Goal: Ask a question: Seek information or help from site administrators or community

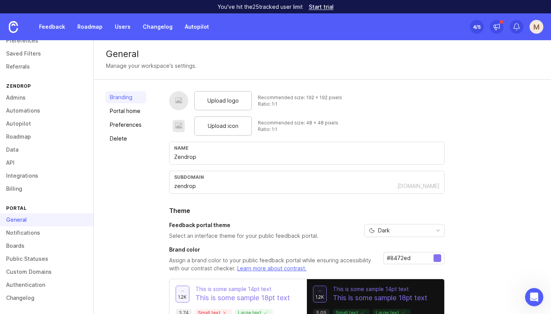
click at [512, 264] on div "Upload logo Recommended size: 192 x 192 pixels Ratio: 1:1 Upload icon Recommend…" at bounding box center [354, 218] width 370 height 254
click at [526, 297] on div "Open Intercom Messenger" at bounding box center [532, 295] width 25 height 25
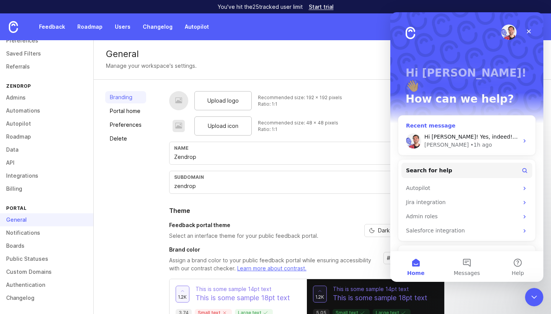
click at [470, 141] on div "• 1h ago" at bounding box center [481, 145] width 22 height 8
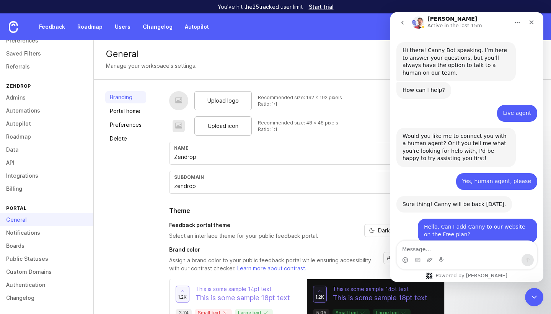
scroll to position [222, 0]
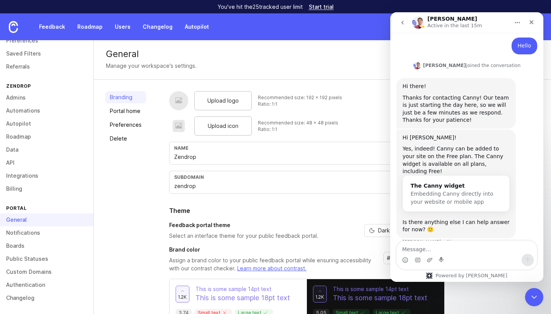
click at [446, 251] on textarea "Message…" at bounding box center [467, 247] width 140 height 13
type textarea "Can you help embed it? Thanks for getting back to me"
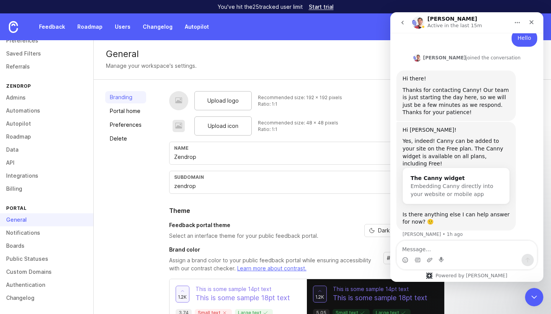
scroll to position [251, 0]
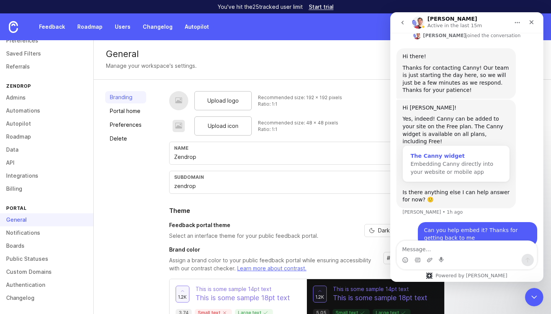
click at [469, 161] on span "Embedding Canny directly into your website or mobile app" at bounding box center [452, 168] width 83 height 14
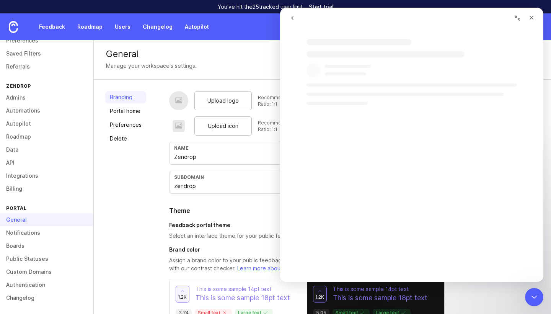
scroll to position [0, 0]
click at [293, 16] on icon "go back" at bounding box center [292, 18] width 2 height 4
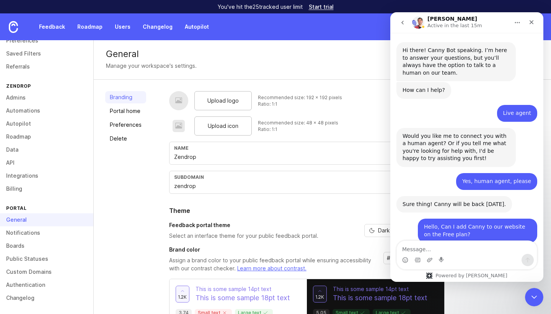
scroll to position [251, 0]
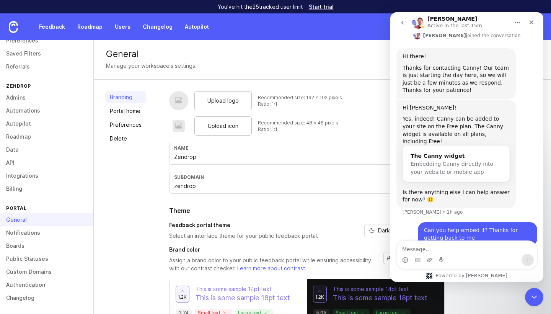
click at [519, 23] on icon "Home" at bounding box center [517, 23] width 6 height 6
click at [538, 297] on div "Close Intercom Messenger" at bounding box center [533, 296] width 18 height 18
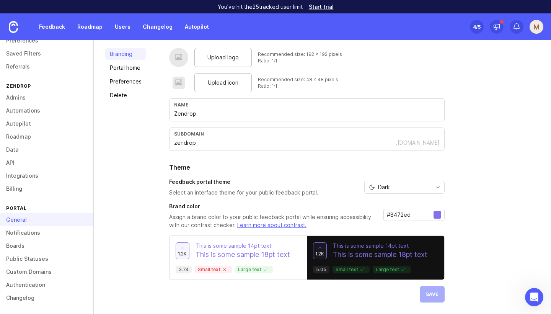
scroll to position [43, 0]
click at [422, 186] on div "Dark" at bounding box center [398, 187] width 67 height 12
click at [502, 136] on div "Upload logo Recommended size: 192 x 192 pixels Ratio: 1:1 Upload icon Recommend…" at bounding box center [354, 175] width 370 height 254
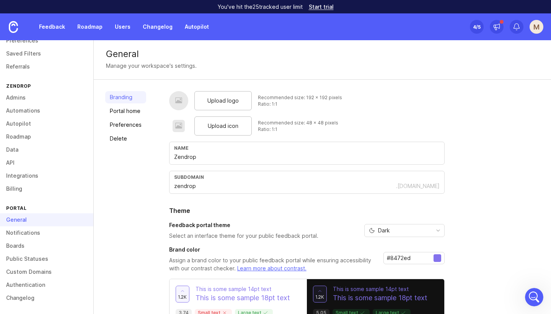
scroll to position [0, 0]
click at [219, 128] on span "Upload icon" at bounding box center [223, 126] width 31 height 8
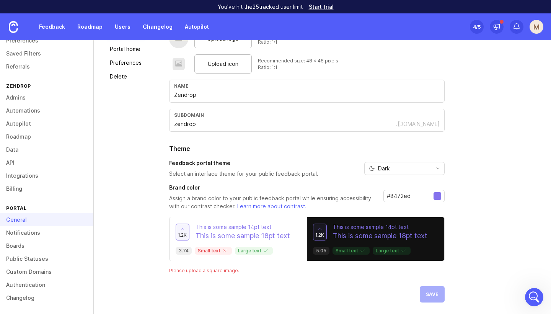
scroll to position [62, 0]
click at [434, 292] on div "Upload logo Recommended size: 192 x 192 pixels Ratio: 1:1 Upload icon Recommend…" at bounding box center [306, 165] width 275 height 273
click at [432, 298] on div "Upload logo Recommended size: 192 x 192 pixels Ratio: 1:1 Upload icon Recommend…" at bounding box center [306, 165] width 275 height 273
click at [185, 232] on span "1.2k" at bounding box center [182, 234] width 9 height 7
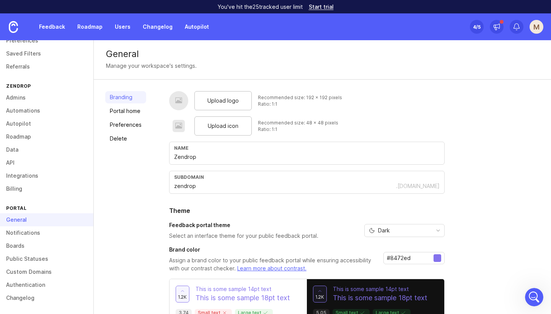
scroll to position [0, 0]
drag, startPoint x: 301, startPoint y: 97, endPoint x: 339, endPoint y: 97, distance: 37.9
click at [339, 97] on div "Upload logo Recommended size: 192 x 192 pixels Ratio: 1:1" at bounding box center [306, 100] width 275 height 19
copy div "192 x 192 pixels"
click at [232, 104] on span "Upload logo" at bounding box center [222, 100] width 31 height 8
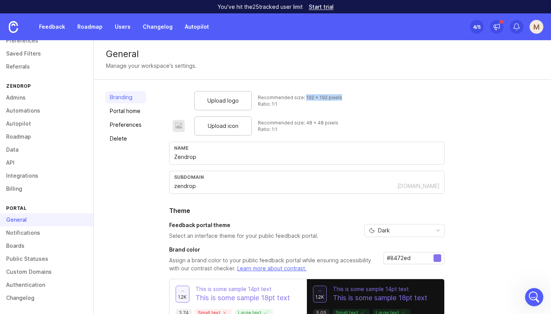
click at [234, 98] on span "Upload logo" at bounding box center [222, 100] width 31 height 8
click at [449, 101] on div "Upload logo Recommended size: 192 x 192 pixels Ratio: 1:1 Upload icon Recommend…" at bounding box center [354, 218] width 370 height 254
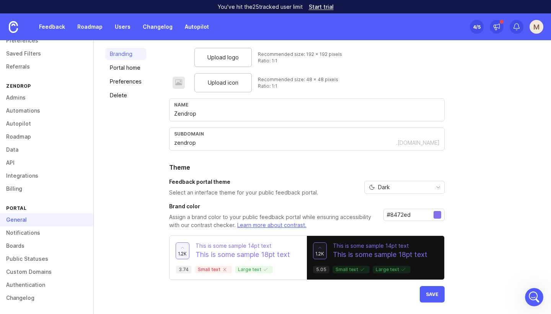
scroll to position [43, 0]
click at [432, 296] on span "Save" at bounding box center [432, 294] width 13 height 6
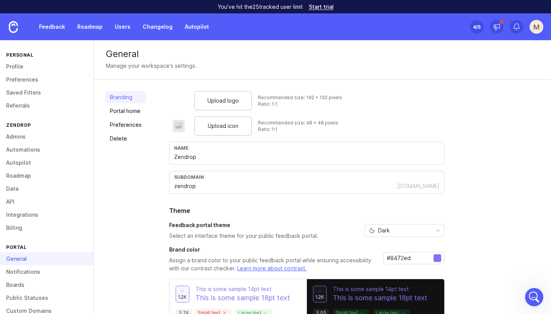
scroll to position [0, 0]
click at [23, 135] on link "Admins" at bounding box center [46, 136] width 93 height 13
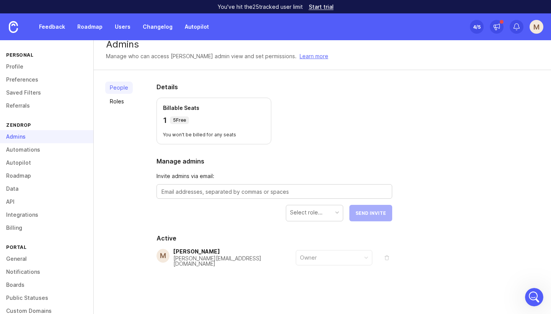
scroll to position [9, 0]
click at [25, 151] on link "Automations" at bounding box center [46, 149] width 93 height 13
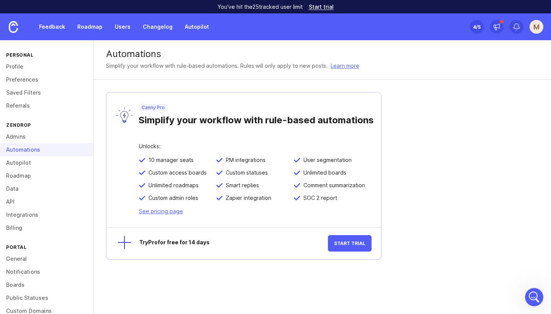
click at [24, 161] on link "Autopilot" at bounding box center [46, 162] width 93 height 13
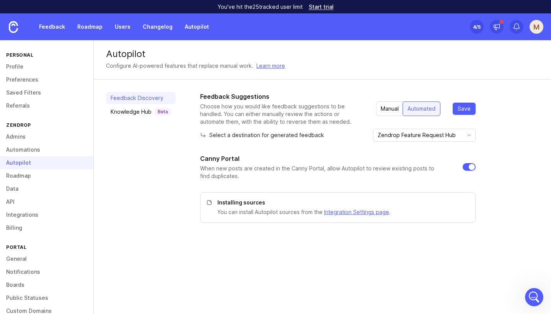
drag, startPoint x: 23, startPoint y: 176, endPoint x: 44, endPoint y: 187, distance: 23.1
click at [26, 173] on link "Roadmap" at bounding box center [46, 175] width 93 height 13
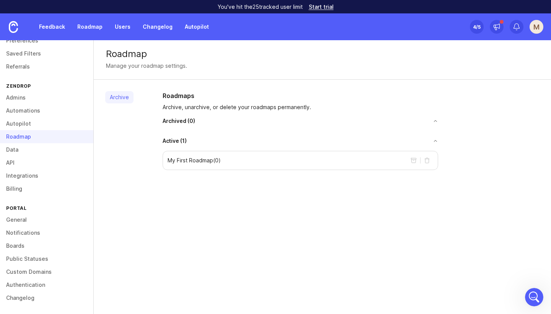
scroll to position [39, 0]
click at [24, 244] on link "Boards" at bounding box center [46, 245] width 93 height 13
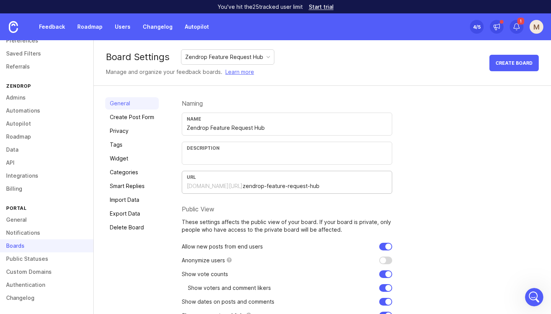
drag, startPoint x: 317, startPoint y: 184, endPoint x: 174, endPoint y: 186, distance: 143.1
click at [174, 186] on div "General Create Post Form Privacy Tags Widget Categories Smart Replies Import Da…" at bounding box center [322, 219] width 457 height 267
click at [22, 96] on link "Admins" at bounding box center [46, 97] width 93 height 13
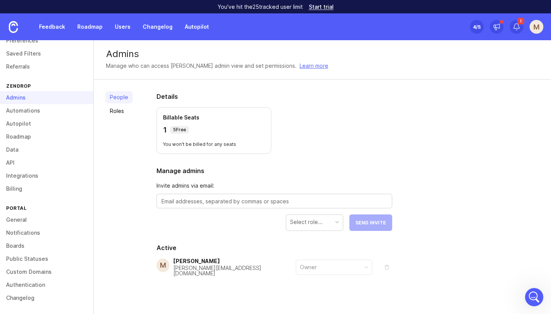
click at [24, 111] on link "Automations" at bounding box center [46, 110] width 93 height 13
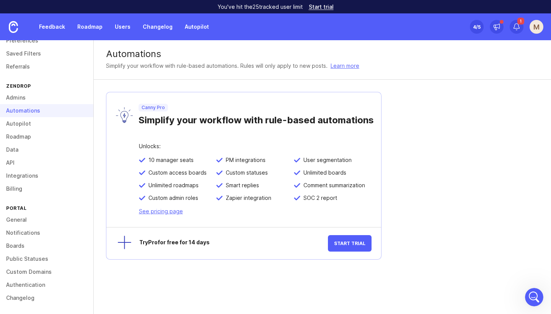
click at [24, 123] on link "Autopilot" at bounding box center [46, 123] width 93 height 13
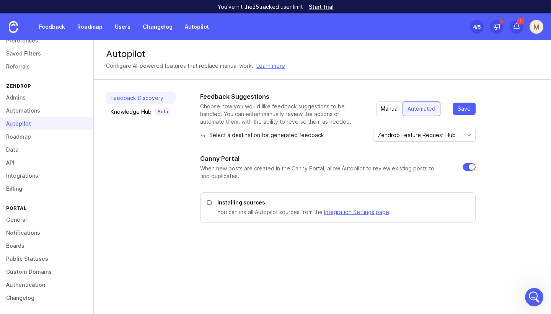
click at [23, 137] on link "Roadmap" at bounding box center [46, 136] width 93 height 13
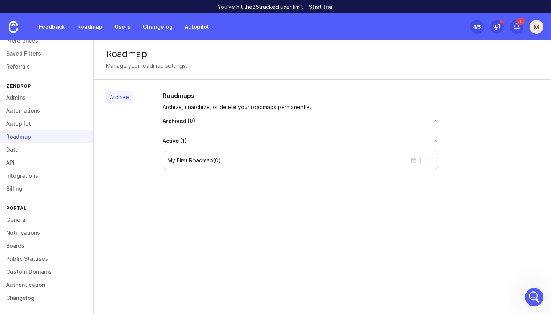
click at [20, 150] on link "Data" at bounding box center [46, 149] width 93 height 13
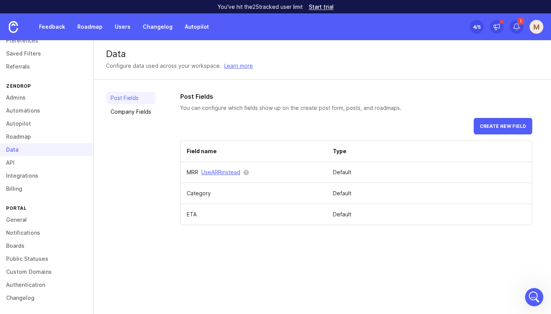
click at [15, 162] on link "API" at bounding box center [46, 162] width 93 height 13
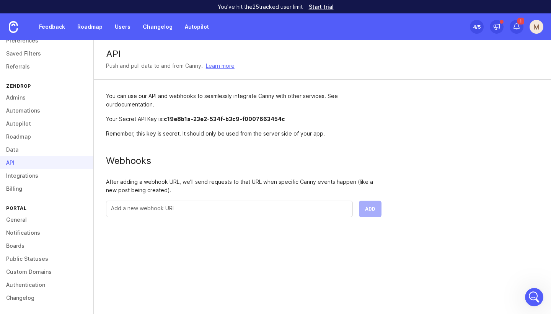
click at [24, 175] on link "Integrations" at bounding box center [46, 175] width 93 height 13
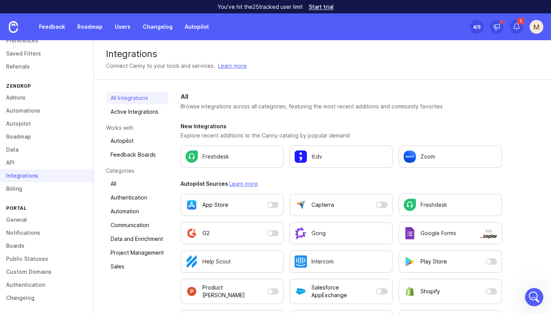
click at [17, 187] on link "Billing" at bounding box center [46, 188] width 93 height 13
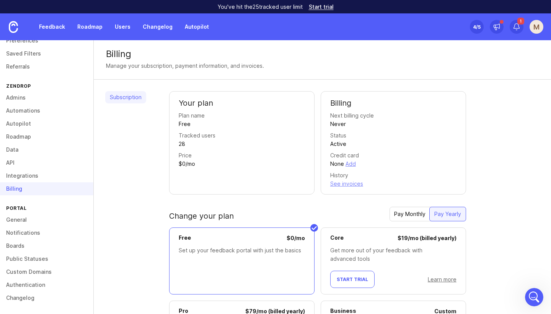
scroll to position [39, 0]
click at [23, 220] on link "General" at bounding box center [46, 219] width 93 height 13
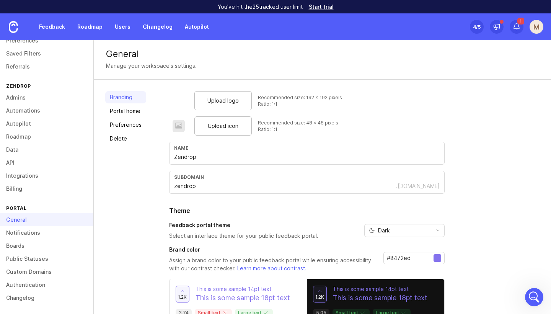
click at [217, 101] on span "Upload logo" at bounding box center [222, 100] width 31 height 8
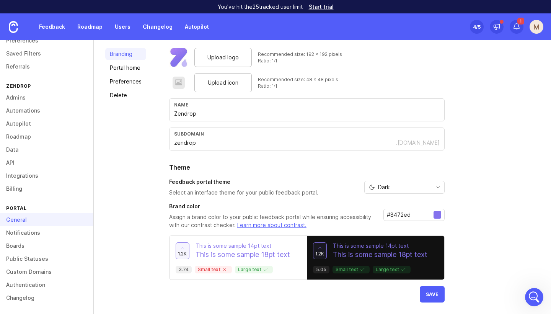
scroll to position [43, 0]
click at [438, 295] on button "Save" at bounding box center [432, 294] width 25 height 16
click at [235, 64] on div "Upload logo" at bounding box center [222, 57] width 57 height 19
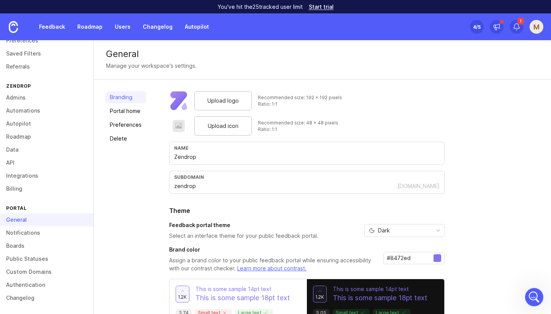
scroll to position [0, 0]
click at [242, 103] on div "Upload logo" at bounding box center [222, 100] width 57 height 19
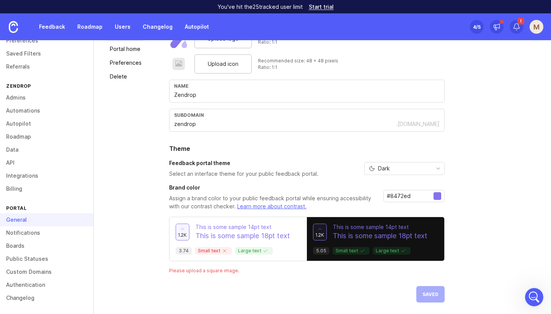
scroll to position [62, 0]
click at [435, 168] on icon "toggle icon" at bounding box center [438, 168] width 12 height 6
click at [410, 194] on li "Light" at bounding box center [403, 195] width 80 height 13
click at [430, 292] on span "Save" at bounding box center [432, 294] width 13 height 6
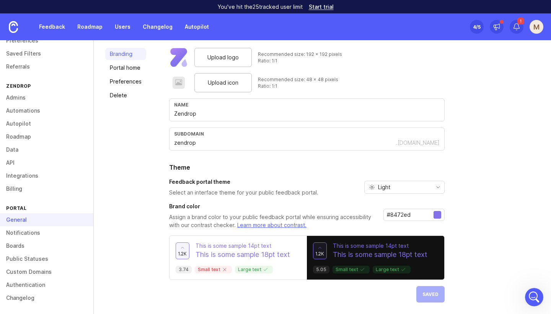
click at [438, 185] on icon "toggle icon" at bounding box center [438, 187] width 12 height 6
click at [403, 229] on li "Dark" at bounding box center [403, 227] width 80 height 13
click at [432, 294] on span "Save" at bounding box center [432, 294] width 13 height 6
click at [24, 98] on link "Admins" at bounding box center [46, 97] width 93 height 13
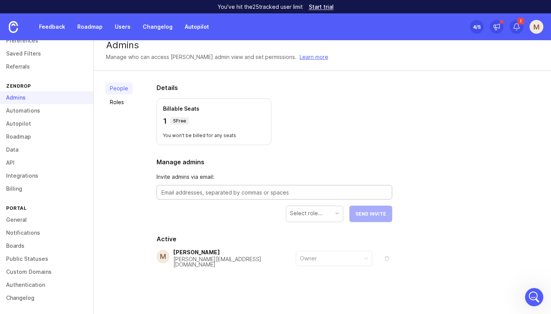
click at [301, 193] on textarea at bounding box center [274, 192] width 226 height 8
paste textarea "ammar@zendrop.com"
type textarea "ammar@zendrop.com"
click at [334, 213] on div "Select role..." at bounding box center [314, 213] width 57 height 15
click at [378, 215] on span "Send Invite" at bounding box center [370, 214] width 31 height 6
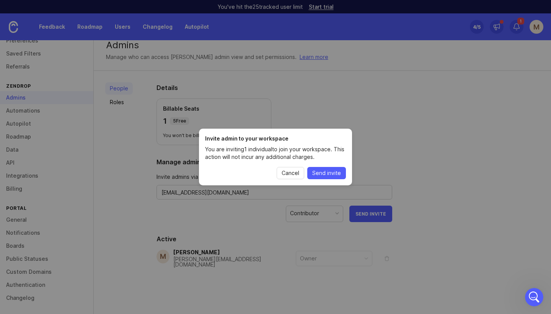
click at [329, 174] on span "Send invite" at bounding box center [326, 173] width 29 height 8
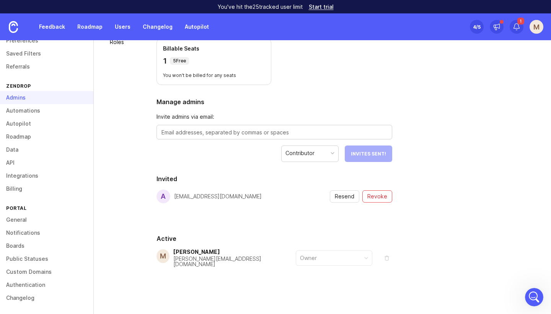
scroll to position [68, 0]
click at [227, 131] on textarea at bounding box center [274, 133] width 226 height 8
paste textarea "austin@zendrop.com"
type textarea "austin@zendrop.com"
click at [379, 156] on span "Send Invite" at bounding box center [370, 154] width 31 height 6
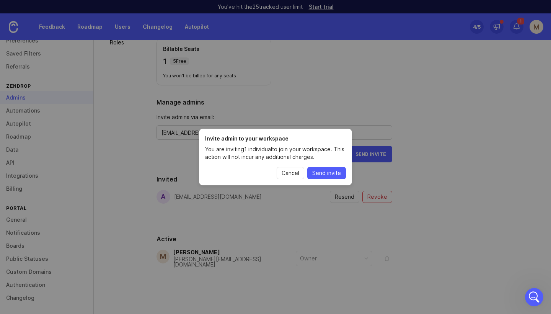
click at [337, 174] on span "Send invite" at bounding box center [326, 173] width 29 height 8
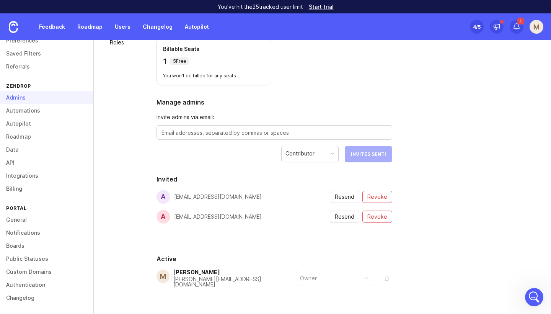
click at [261, 128] on div at bounding box center [274, 132] width 236 height 15
paste textarea "joshua@zendrop.com"
type textarea "joshua@zendrop.com"
click at [369, 156] on span "Send Invite" at bounding box center [370, 154] width 31 height 6
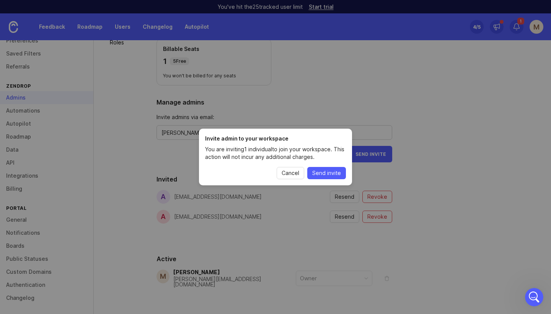
click at [331, 174] on span "Send invite" at bounding box center [326, 173] width 29 height 8
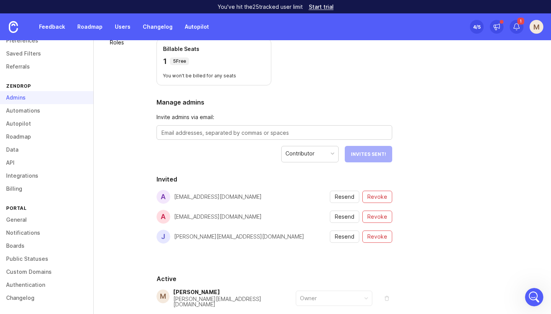
scroll to position [39, 0]
click at [25, 220] on link "General" at bounding box center [46, 219] width 93 height 13
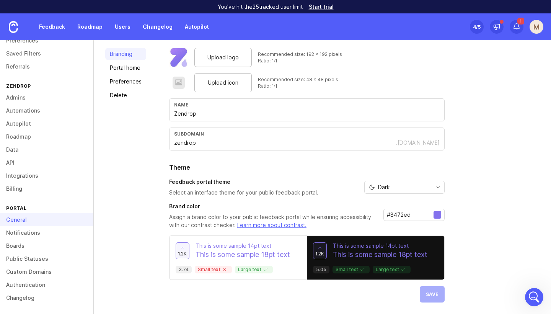
scroll to position [43, 0]
click at [21, 244] on link "Boards" at bounding box center [46, 245] width 93 height 13
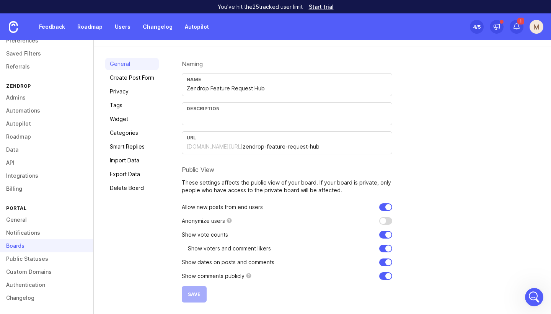
click at [44, 259] on link "Public Statuses" at bounding box center [46, 258] width 93 height 13
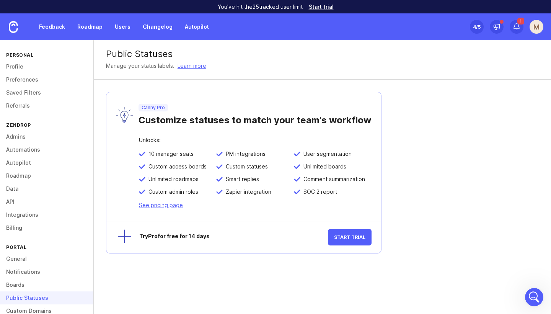
click at [20, 67] on link "Profile" at bounding box center [46, 66] width 93 height 13
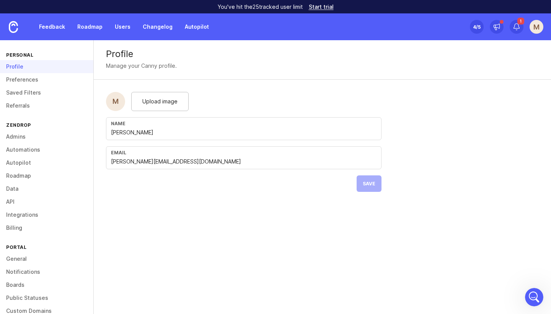
click at [28, 80] on link "Preferences" at bounding box center [46, 79] width 93 height 13
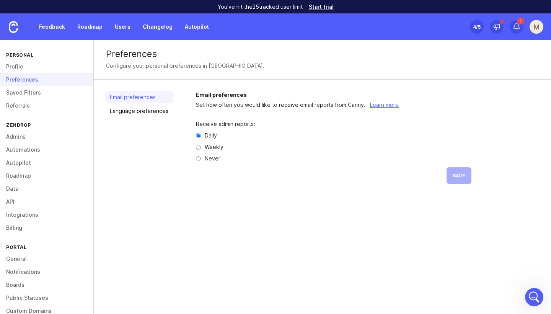
click at [29, 94] on link "Saved Filters" at bounding box center [46, 92] width 93 height 13
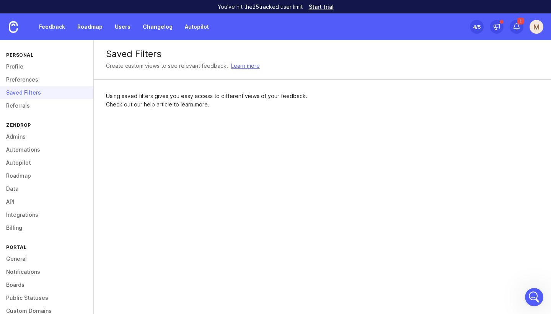
click at [27, 109] on link "Referrals" at bounding box center [46, 105] width 93 height 13
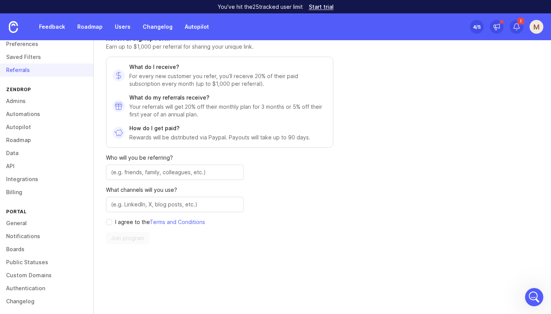
scroll to position [38, 0]
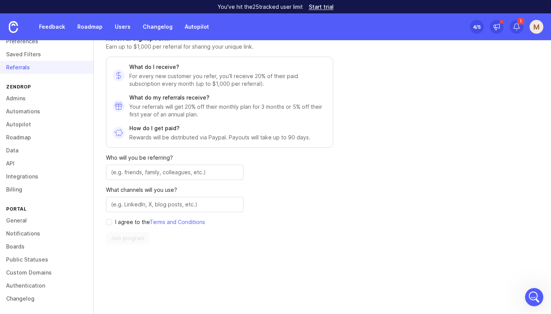
click at [20, 221] on link "General" at bounding box center [46, 220] width 93 height 13
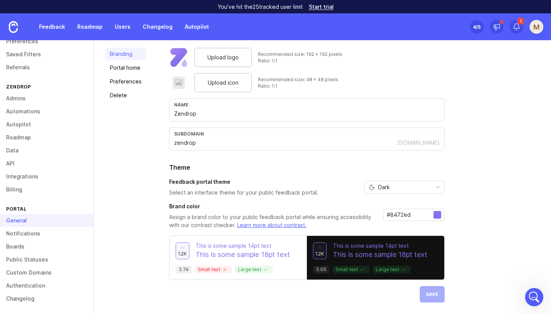
click at [26, 233] on link "Notifications" at bounding box center [46, 233] width 93 height 13
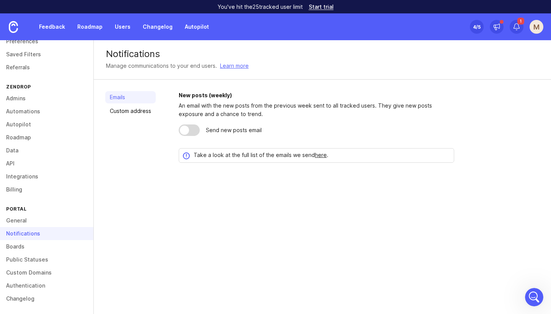
click at [21, 246] on link "Boards" at bounding box center [46, 246] width 93 height 13
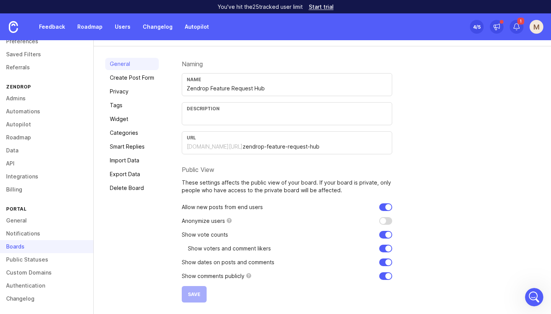
scroll to position [39, 0]
click at [29, 259] on link "Public Statuses" at bounding box center [46, 259] width 93 height 13
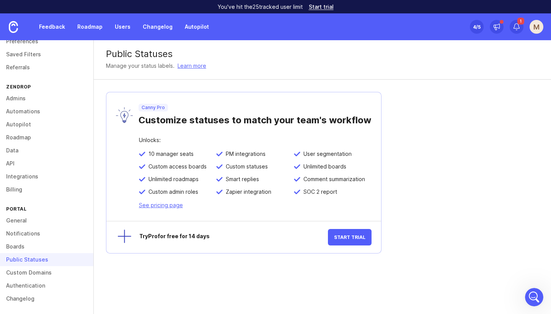
click at [30, 274] on link "Custom Domains" at bounding box center [46, 272] width 93 height 13
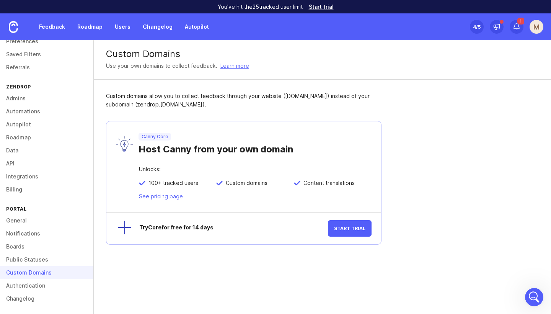
click at [32, 287] on link "Authentication" at bounding box center [46, 285] width 93 height 13
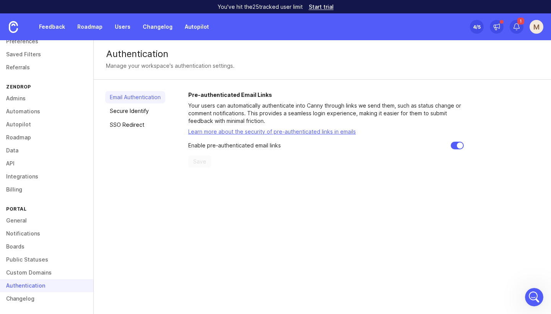
click at [27, 298] on link "Changelog" at bounding box center [46, 298] width 93 height 13
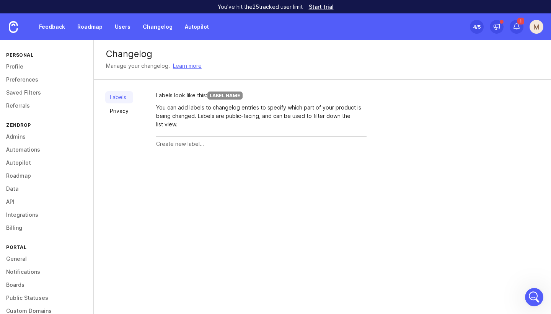
click at [18, 64] on link "Profile" at bounding box center [46, 66] width 93 height 13
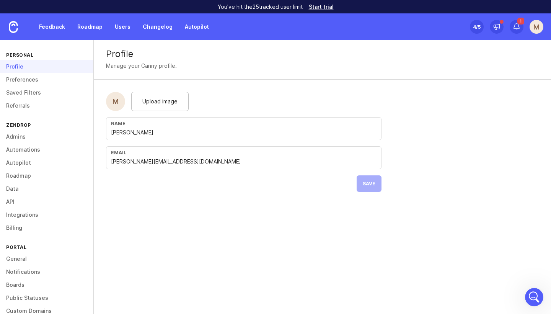
click at [20, 77] on link "Preferences" at bounding box center [46, 79] width 93 height 13
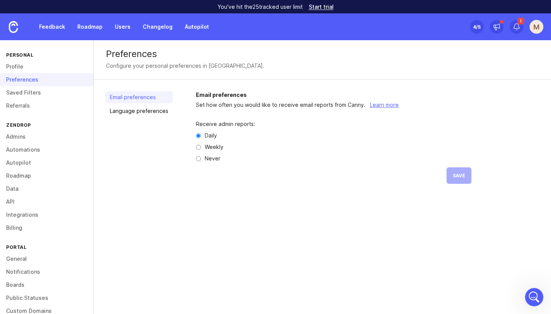
click at [23, 93] on link "Saved Filters" at bounding box center [46, 92] width 93 height 13
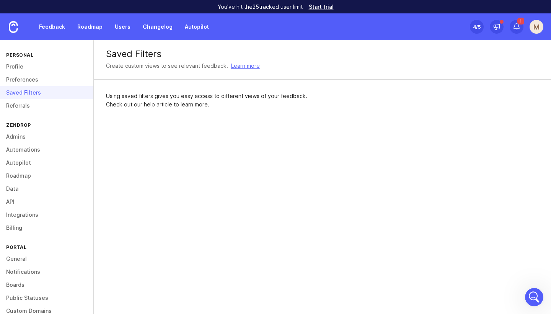
click at [19, 135] on link "Admins" at bounding box center [46, 136] width 93 height 13
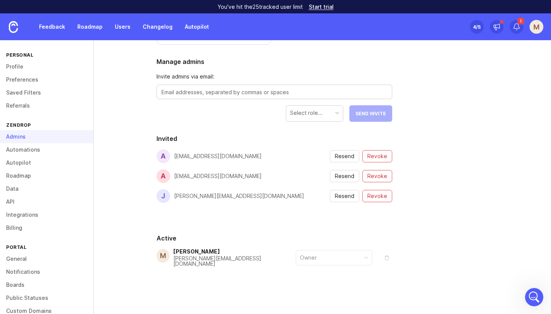
scroll to position [108, 0]
click at [345, 156] on span "Resend" at bounding box center [345, 157] width 20 height 8
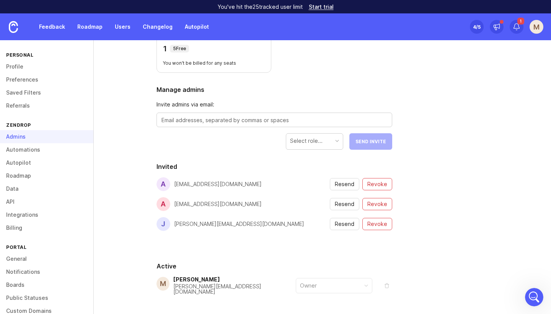
scroll to position [73, 0]
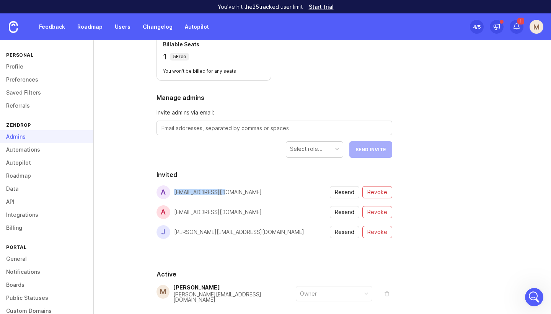
drag, startPoint x: 235, startPoint y: 193, endPoint x: 172, endPoint y: 192, distance: 63.1
click at [172, 192] on div "a ammar@zendrop.com Resend Revoke" at bounding box center [274, 192] width 236 height 14
copy div "ammar@zendrop.com"
click at [203, 126] on textarea at bounding box center [274, 128] width 226 height 8
paste textarea "ammar@zendrop.com"
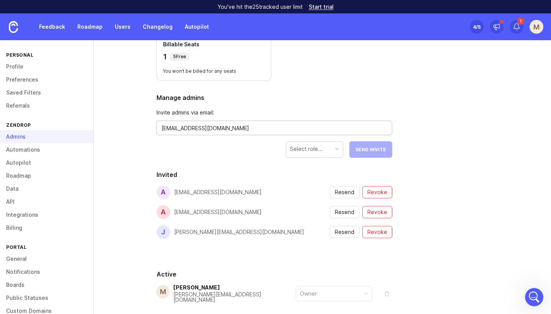
type textarea "ammar@zendrop.com"
click at [338, 150] on div at bounding box center [337, 149] width 4 height 4
click at [243, 149] on form "Invite admins via email: ammar@zendrop.com Select role... Send Invite" at bounding box center [274, 132] width 236 height 49
click at [237, 128] on textarea "ammar@zendrop.com" at bounding box center [274, 128] width 226 height 8
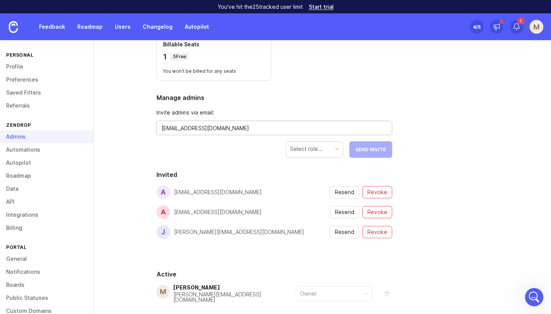
click at [237, 128] on textarea "ammar@zendrop.com" at bounding box center [274, 128] width 226 height 8
click at [499, 93] on div "People Roles Details Billable Seats 1 5 Free You won't be billed for any seats …" at bounding box center [322, 179] width 457 height 345
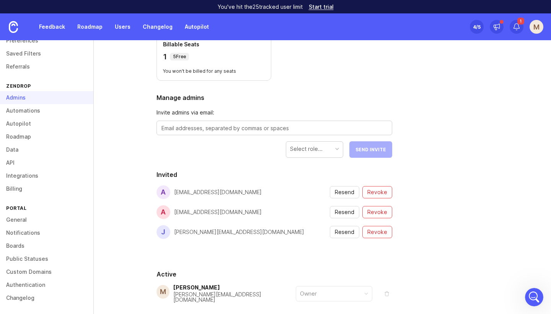
scroll to position [39, 0]
click at [27, 297] on link "Changelog" at bounding box center [46, 297] width 93 height 13
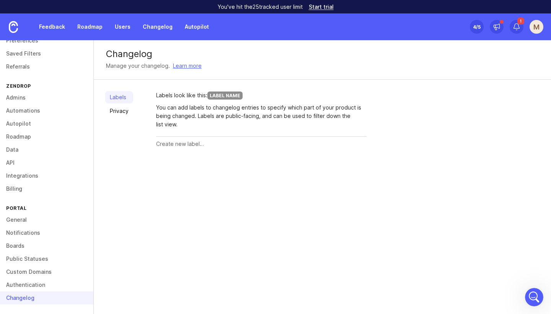
click at [26, 284] on link "Authentication" at bounding box center [46, 284] width 93 height 13
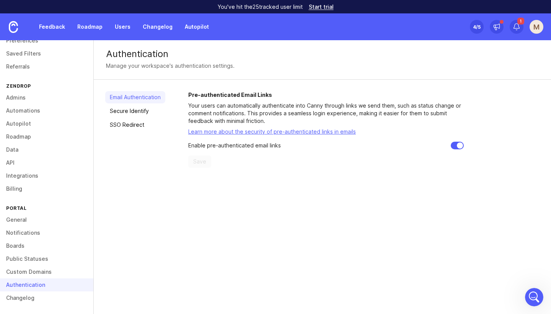
click at [25, 272] on link "Custom Domains" at bounding box center [46, 271] width 93 height 13
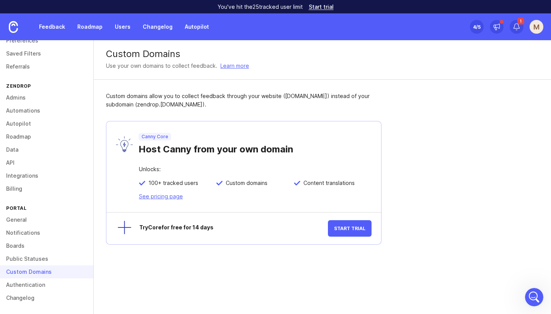
click at [25, 261] on link "Public Statuses" at bounding box center [46, 258] width 93 height 13
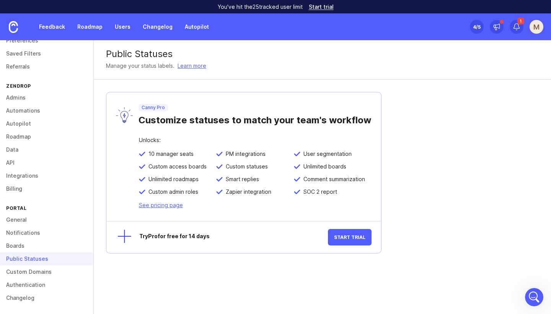
click at [18, 246] on link "Boards" at bounding box center [46, 245] width 93 height 13
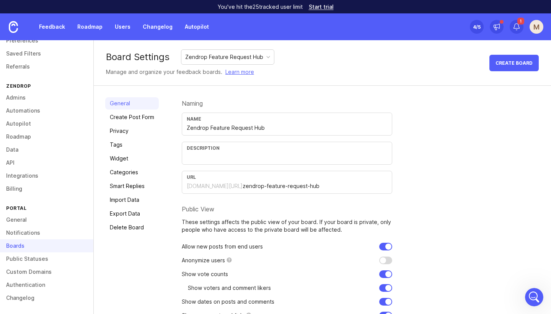
click at [123, 130] on link "Privacy" at bounding box center [132, 131] width 54 height 12
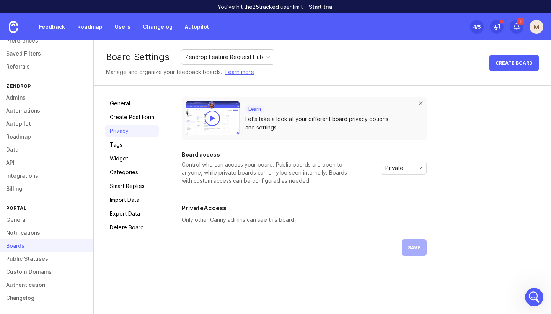
click at [419, 168] on icon "toggle icon" at bounding box center [420, 168] width 3 height 2
click at [410, 193] on li "Public" at bounding box center [403, 195] width 45 height 13
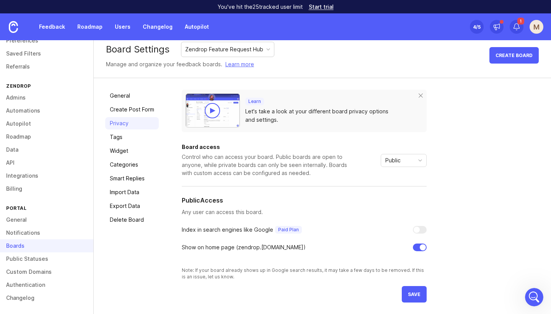
scroll to position [8, 0]
click at [420, 294] on span "save" at bounding box center [414, 294] width 13 height 6
click at [424, 156] on span "toggle menu" at bounding box center [420, 160] width 12 height 8
click at [466, 140] on div "Learn Let's take a look at your different board privacy options and settings. B…" at bounding box center [361, 196] width 358 height 213
click at [529, 296] on icon "Open Intercom Messenger" at bounding box center [533, 296] width 13 height 13
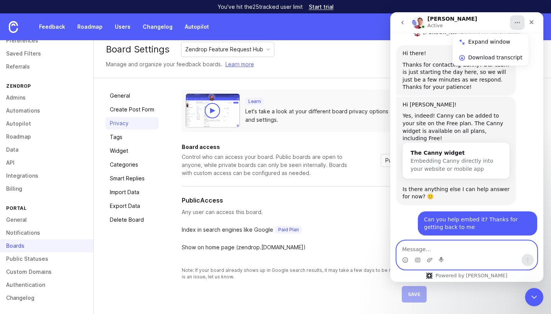
scroll to position [414, 0]
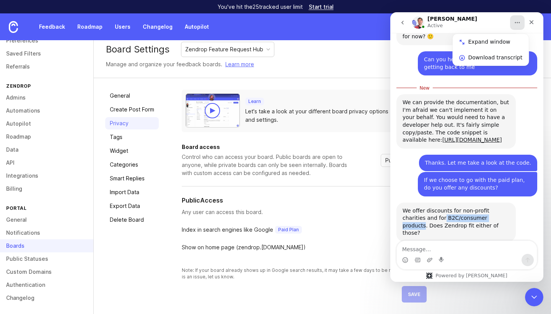
drag, startPoint x: 481, startPoint y: 209, endPoint x: 420, endPoint y: 207, distance: 61.2
click at [420, 207] on div "We offer discounts for non-profit charities and for B2C/consumer products. Does…" at bounding box center [455, 222] width 107 height 30
click at [470, 211] on div "We offer discounts for non-profit charities and for B2C/consumer products. Does…" at bounding box center [455, 222] width 107 height 30
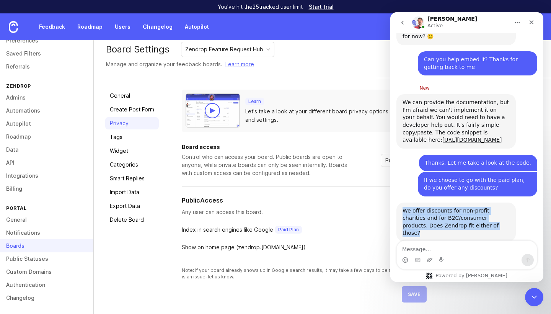
drag, startPoint x: 473, startPoint y: 215, endPoint x: 399, endPoint y: 201, distance: 75.3
click at [399, 202] on div "We offer discounts for non-profit charities and for B2C/consumer products. Does…" at bounding box center [455, 221] width 119 height 39
copy div "We offer discounts for non-profit charities and for B2C/consumer products. Does…"
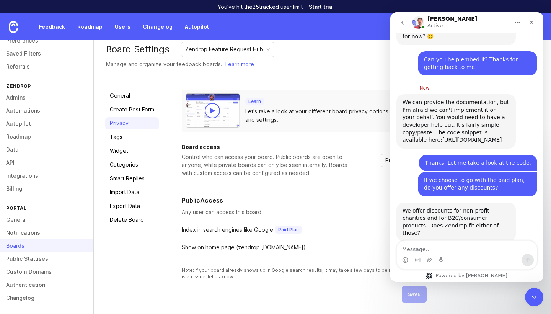
click at [440, 255] on div "Intercom messenger" at bounding box center [442, 260] width 6 height 12
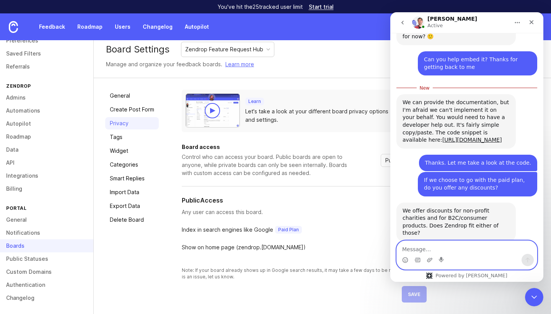
click at [438, 249] on textarea "Message…" at bounding box center [467, 247] width 140 height 13
paste textarea "serves B2C businesses."
type textarea "Zendrop serves B2C businesses."
click at [531, 259] on button "Send a message…" at bounding box center [527, 260] width 12 height 12
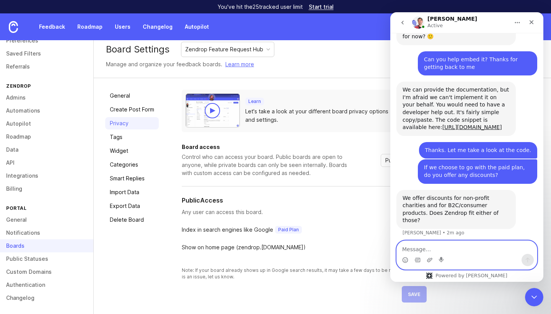
scroll to position [424, 0]
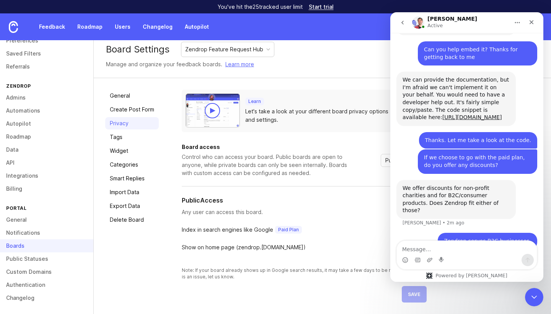
click at [414, 132] on div "Thanks. Let me take a look at the code. Molly • 5m ago" at bounding box center [466, 141] width 141 height 18
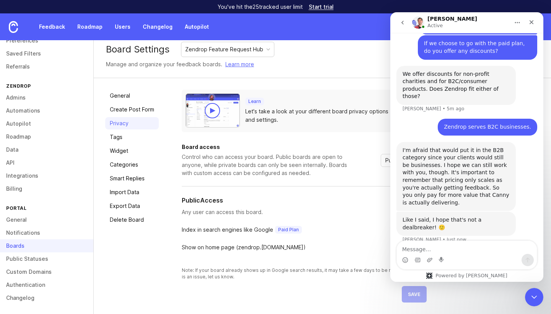
scroll to position [552, 0]
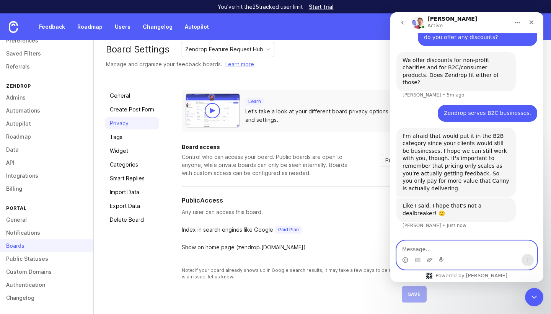
click at [469, 251] on textarea "Message…" at bounding box center [467, 247] width 140 height 13
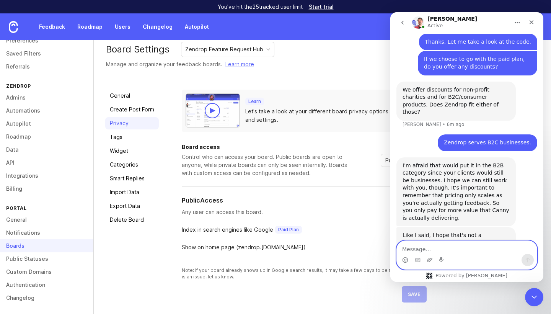
paste textarea "Also, I wanted to confirm something: on the Free plan, once I’ve exceeded the 2…"
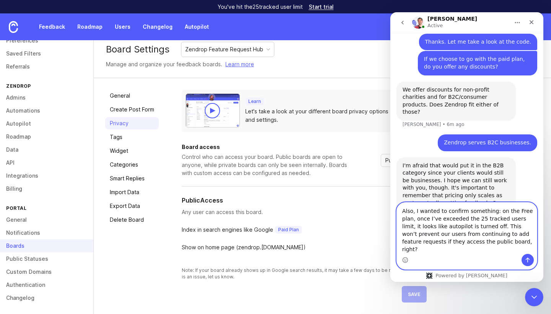
scroll to position [553, 0]
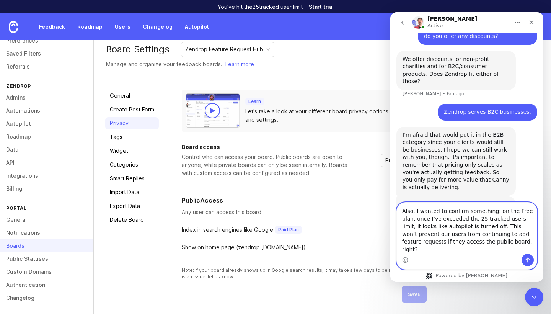
click at [402, 218] on textarea "Also, I wanted to confirm something: on the Free plan, once I’ve exceeded the 2…" at bounding box center [467, 227] width 140 height 51
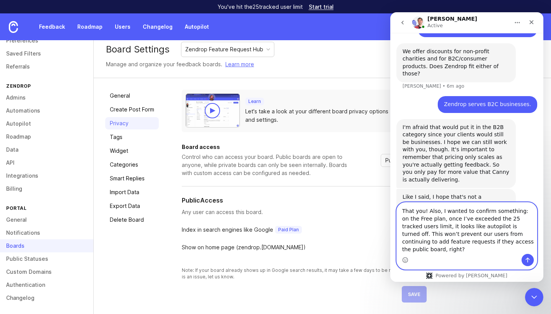
click at [412, 211] on textarea "That you! Also, I wanted to confirm something: on the Free plan, once I’ve exce…" at bounding box center [467, 227] width 140 height 51
click at [522, 210] on textarea "Thank you! Also, I wanted to confirm something: on the Free plan, once I’ve exc…" at bounding box center [467, 227] width 140 height 51
click at [486, 226] on textarea "Thank you! Also, I wanted to confirm something, on the Free plan, once I’ve exc…" at bounding box center [467, 227] width 140 height 51
type textarea "Thank you! Also, I wanted to confirm something, on the Free plan, once I’ve exc…"
click at [533, 258] on button "Send a message…" at bounding box center [527, 260] width 12 height 12
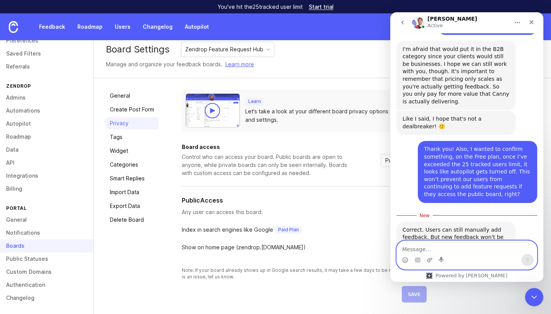
scroll to position [639, 0]
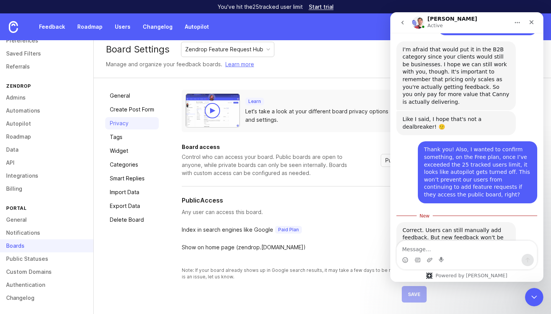
click at [523, 222] on div "Correct. Users can still manually add feedback. But new feedback won't be found…" at bounding box center [466, 246] width 141 height 49
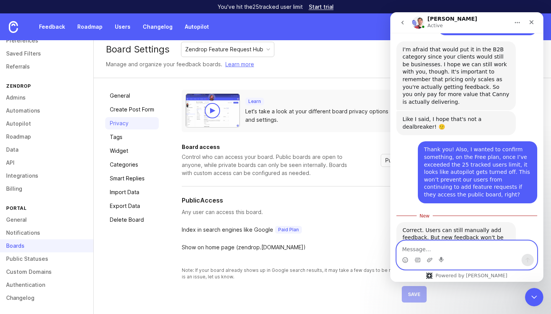
click at [460, 252] on textarea "Message…" at bounding box center [467, 247] width 140 height 13
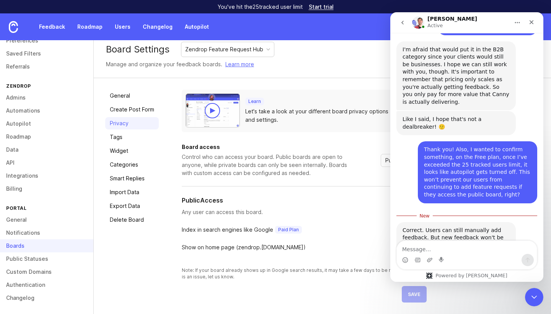
click at [410, 141] on div "Thank you! Also, I wanted to confirm something, on the Free plan, once I’ve exc…" at bounding box center [466, 175] width 141 height 68
click at [448, 254] on div "Intercom messenger" at bounding box center [467, 260] width 140 height 12
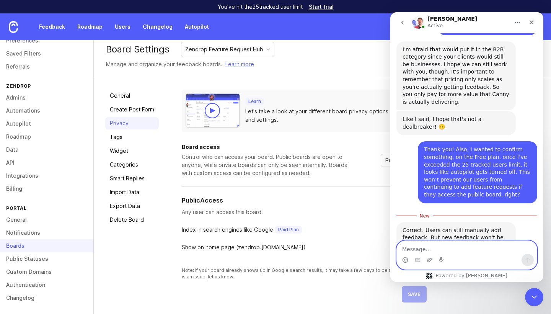
click at [450, 249] on textarea "Message…" at bounding box center [467, 247] width 140 height 13
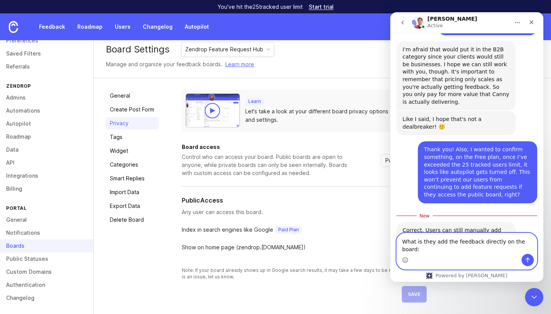
paste textarea "https://zendrop.canny.io/zendrop-feature-request-hub"
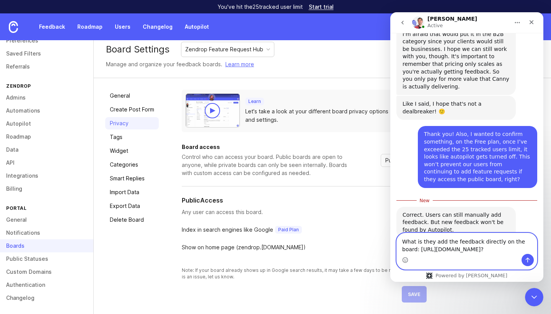
click at [419, 235] on textarea "What is they add the feedback directly on the board: https://zendrop.canny.io/z…" at bounding box center [467, 243] width 140 height 21
type textarea "What if they add the feedback directly on the board: https://zendrop.canny.io/z…"
click at [530, 259] on icon "Send a message…" at bounding box center [528, 260] width 6 height 6
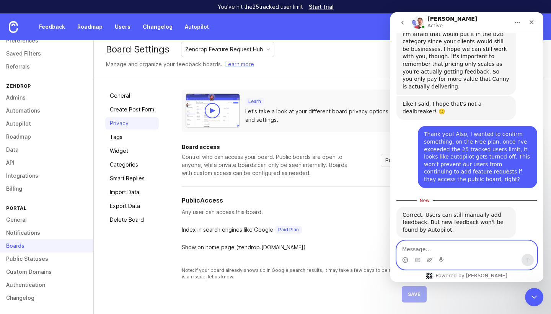
scroll to position [670, 0]
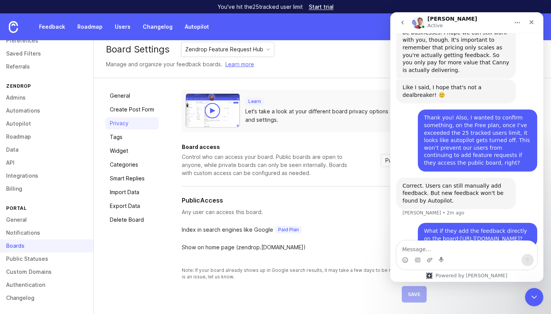
click at [490, 20] on div "Jacques Active" at bounding box center [460, 22] width 97 height 13
click at [537, 295] on icon "Close Intercom Messenger" at bounding box center [532, 295] width 9 height 9
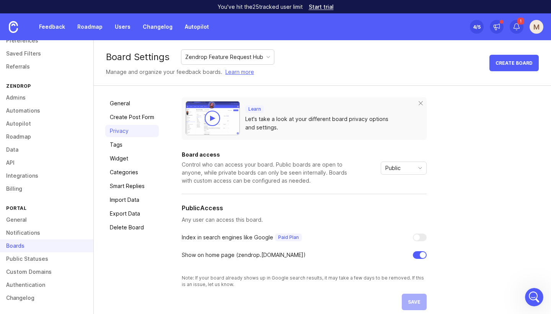
scroll to position [0, 0]
click at [130, 106] on link "General" at bounding box center [132, 103] width 54 height 12
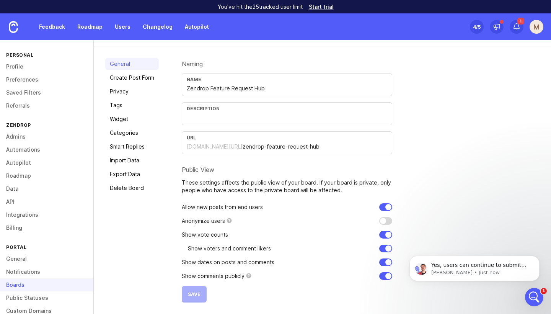
click at [23, 68] on link "Profile" at bounding box center [46, 66] width 93 height 13
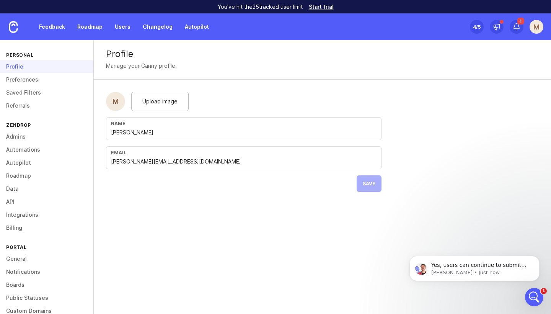
click at [19, 80] on link "Preferences" at bounding box center [46, 79] width 93 height 13
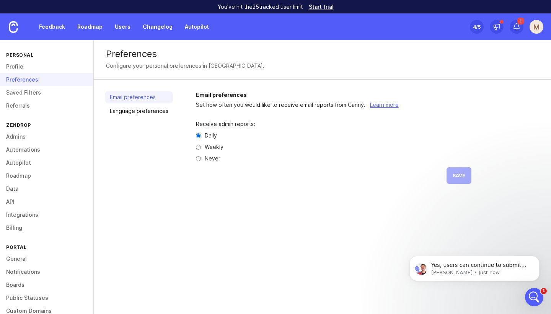
click at [198, 147] on input "Weekly" at bounding box center [198, 147] width 5 height 5
radio input "true"
click at [466, 174] on button "Save" at bounding box center [458, 175] width 25 height 16
click at [28, 93] on link "Saved Filters" at bounding box center [46, 92] width 93 height 13
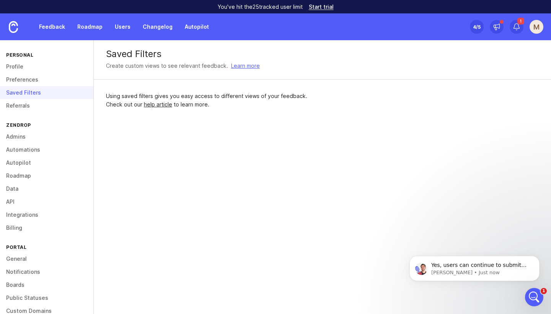
click at [26, 106] on link "Referrals" at bounding box center [46, 105] width 93 height 13
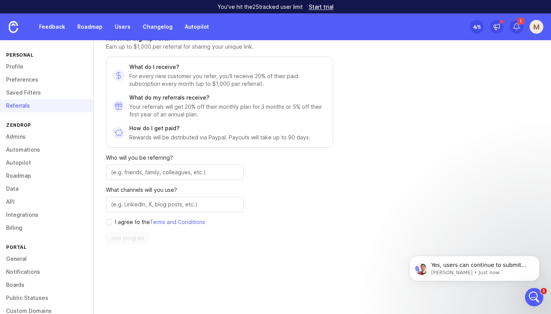
scroll to position [58, 0]
click at [19, 138] on link "Admins" at bounding box center [46, 136] width 93 height 13
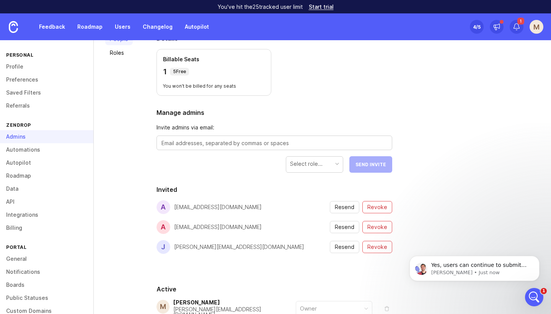
click at [27, 150] on link "Automations" at bounding box center [46, 149] width 93 height 13
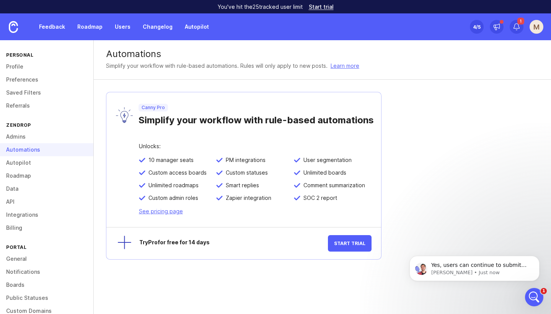
click at [23, 163] on link "Autopilot" at bounding box center [46, 162] width 93 height 13
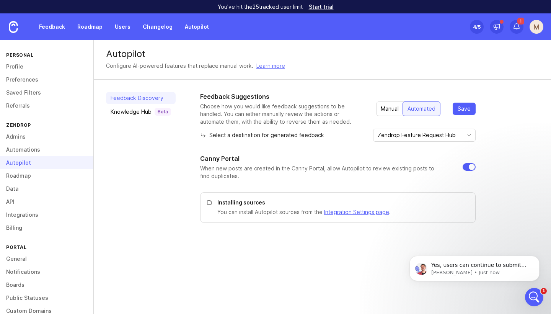
click at [23, 175] on link "Roadmap" at bounding box center [46, 175] width 93 height 13
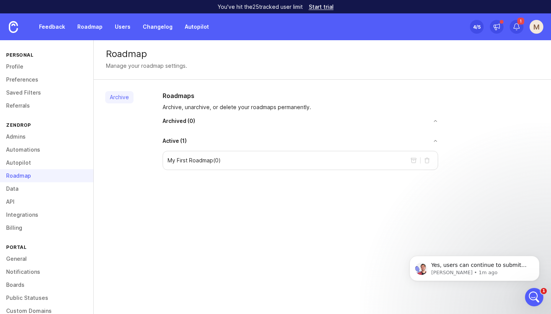
click at [21, 189] on link "Data" at bounding box center [46, 188] width 93 height 13
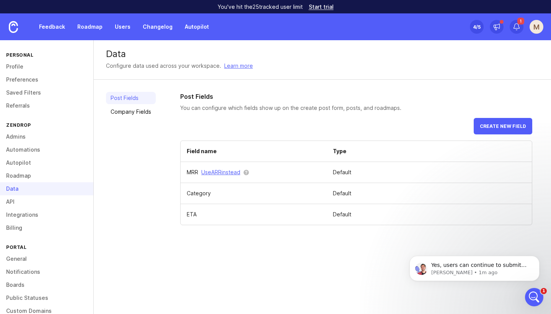
click at [23, 174] on link "Roadmap" at bounding box center [46, 175] width 93 height 13
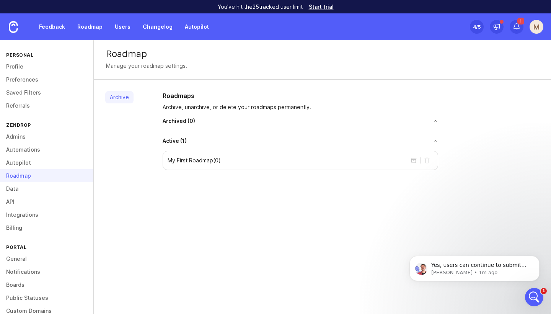
click at [15, 187] on link "Data" at bounding box center [46, 188] width 93 height 13
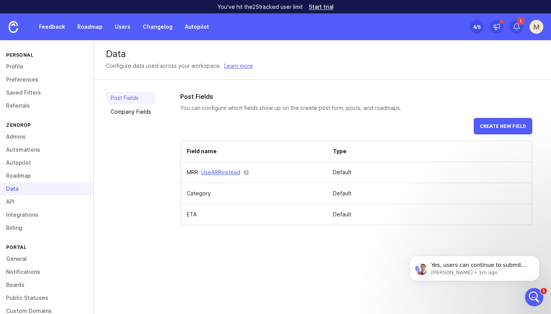
click at [11, 202] on link "API" at bounding box center [46, 201] width 93 height 13
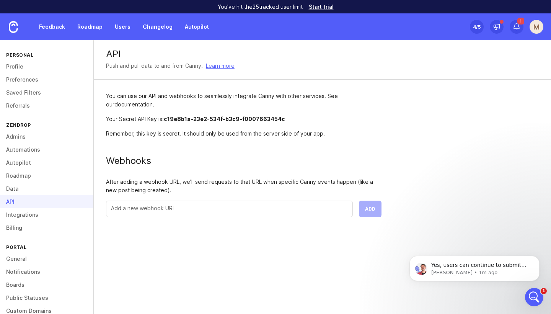
click at [22, 215] on link "Integrations" at bounding box center [46, 214] width 93 height 13
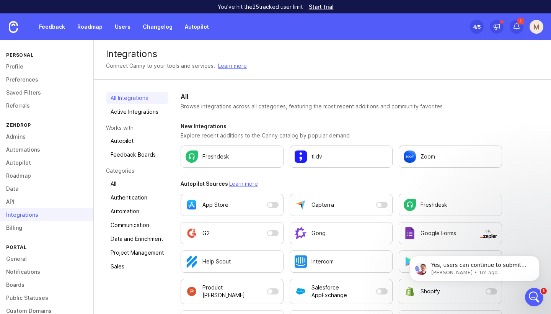
click at [140, 114] on link "Active Integrations" at bounding box center [137, 112] width 62 height 12
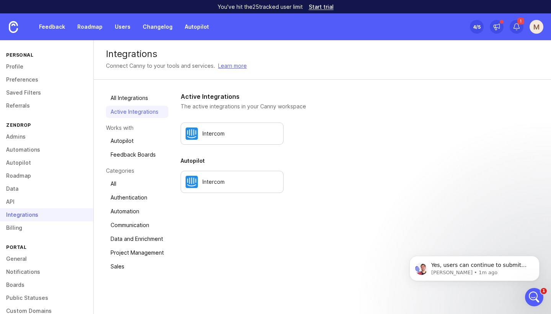
click at [126, 127] on p "Works with" at bounding box center [137, 128] width 62 height 8
click at [130, 154] on link "Feedback Boards" at bounding box center [137, 154] width 62 height 12
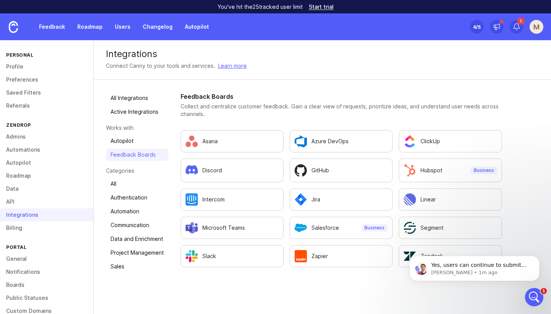
click at [130, 195] on link "Authentication" at bounding box center [137, 197] width 62 height 12
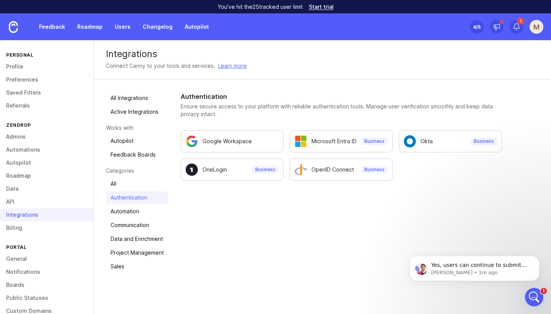
click at [124, 214] on link "Automation" at bounding box center [137, 211] width 62 height 12
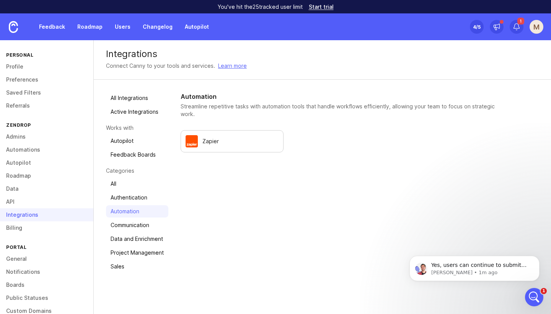
click at [129, 225] on link "Communication" at bounding box center [137, 225] width 62 height 12
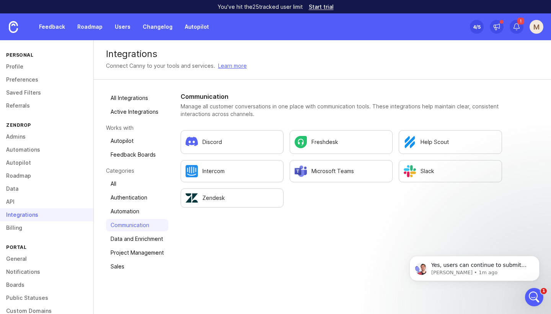
click at [135, 236] on link "Data and Enrichment" at bounding box center [137, 239] width 62 height 12
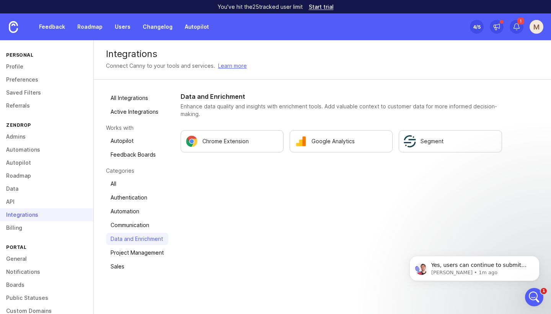
click at [143, 252] on link "Project Management" at bounding box center [137, 252] width 62 height 12
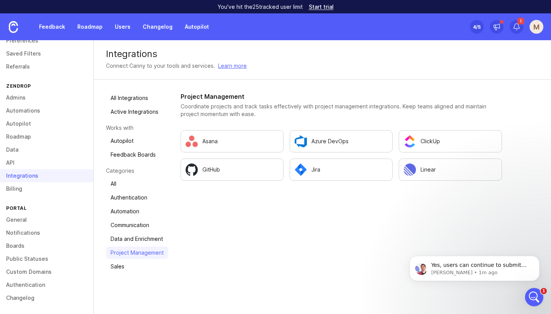
scroll to position [39, 0]
click at [20, 186] on link "Billing" at bounding box center [46, 188] width 93 height 13
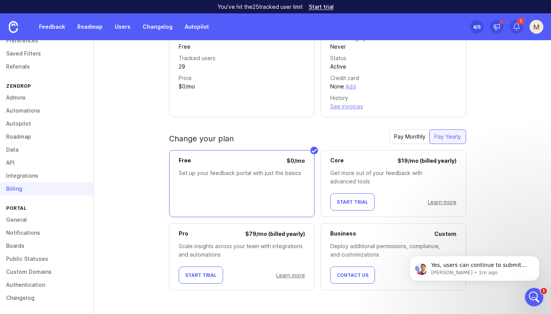
scroll to position [77, 0]
click at [13, 219] on link "General" at bounding box center [46, 219] width 93 height 13
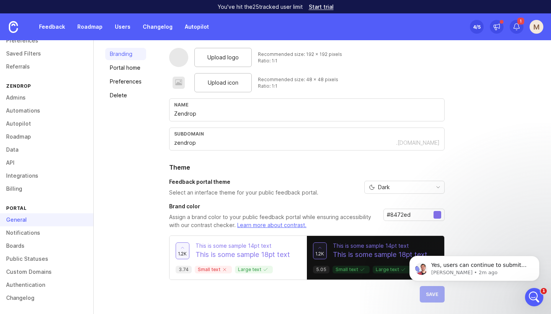
scroll to position [43, 0]
click at [30, 231] on link "Notifications" at bounding box center [46, 232] width 93 height 13
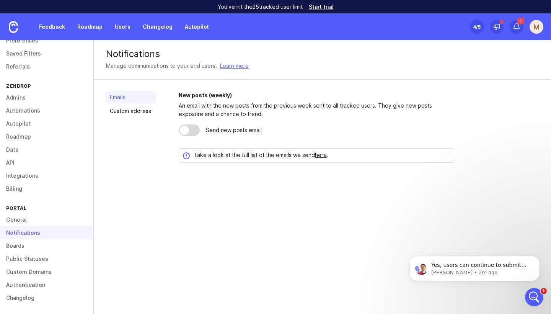
click at [192, 130] on div at bounding box center [189, 129] width 21 height 11
click at [144, 109] on link "Custom address" at bounding box center [130, 111] width 51 height 12
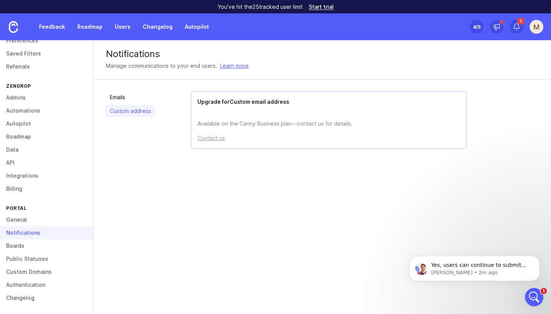
click at [18, 246] on link "Boards" at bounding box center [46, 245] width 93 height 13
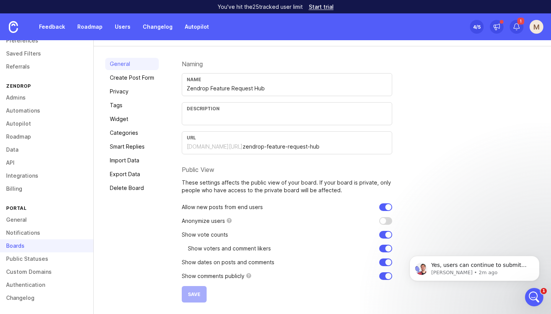
scroll to position [29, 0]
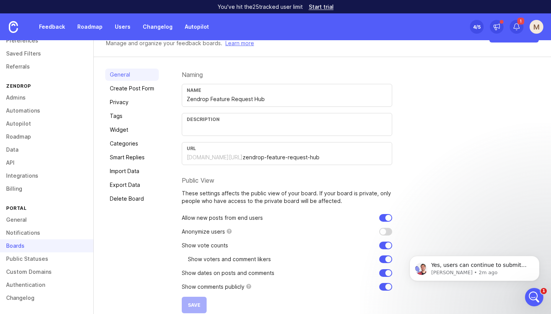
click at [141, 88] on link "Create Post Form" at bounding box center [132, 88] width 54 height 12
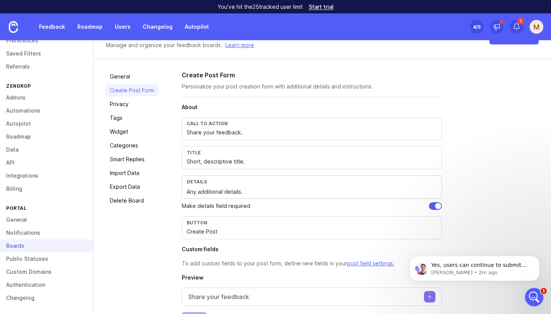
scroll to position [26, 0]
click at [115, 103] on link "Privacy" at bounding box center [132, 105] width 54 height 12
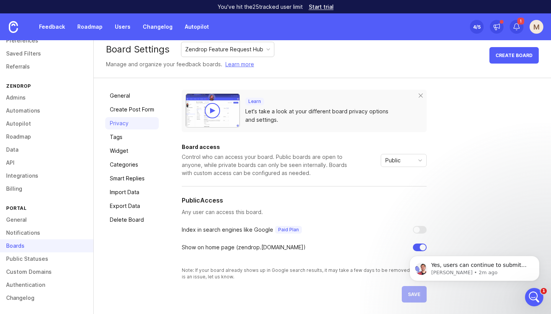
scroll to position [8, 0]
click at [114, 135] on link "Tags" at bounding box center [132, 137] width 54 height 12
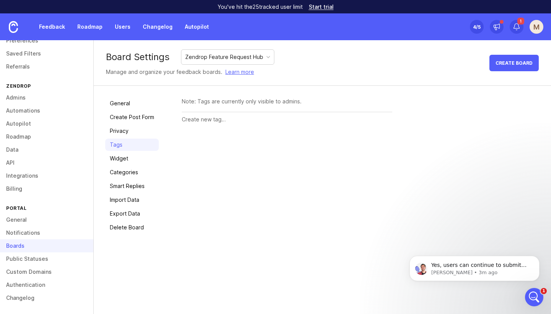
click at [117, 158] on link "Widget" at bounding box center [132, 158] width 54 height 12
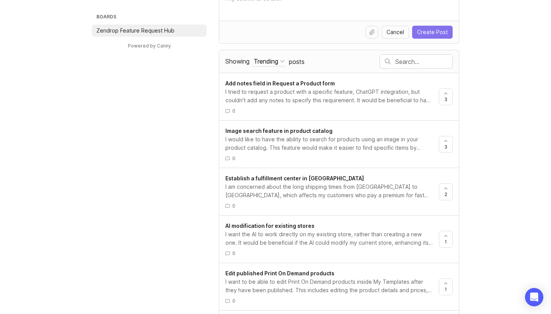
scroll to position [82, 0]
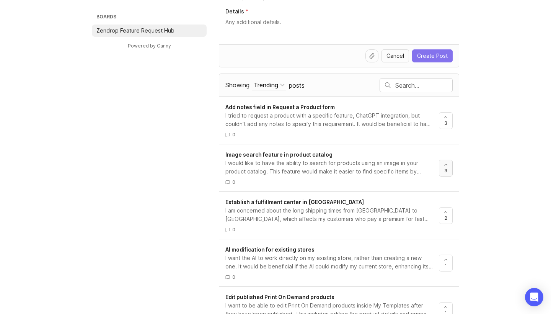
click at [447, 171] on div at bounding box center [445, 168] width 13 height 16
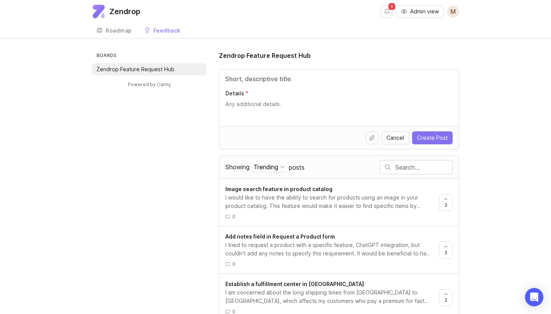
scroll to position [0, 0]
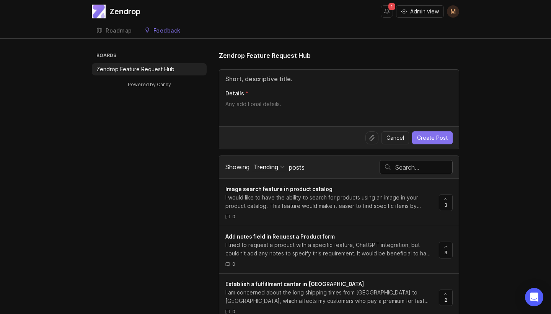
click at [111, 31] on div "Roadmap" at bounding box center [119, 30] width 26 height 5
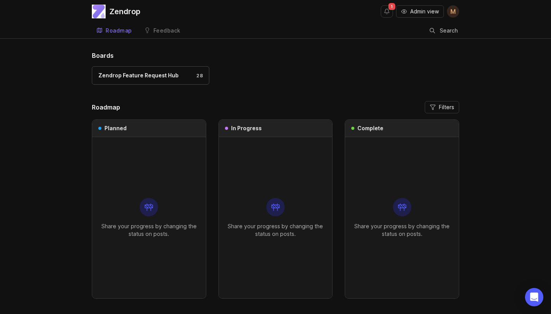
click at [160, 29] on div "Feedback" at bounding box center [166, 30] width 27 height 5
click at [158, 28] on div "Feedback" at bounding box center [166, 30] width 27 height 5
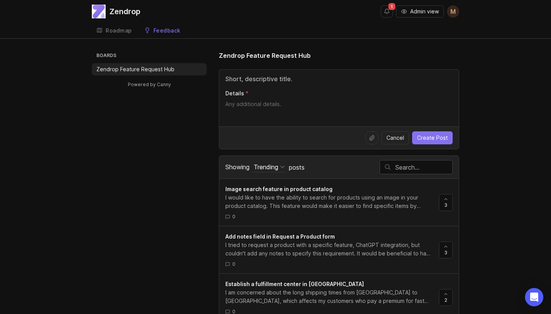
click at [118, 32] on div "Roadmap" at bounding box center [119, 30] width 26 height 5
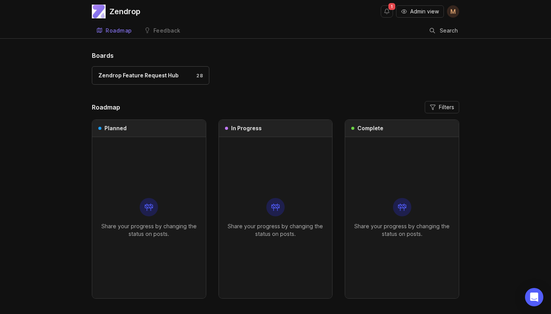
click at [169, 27] on link "Feedback" at bounding box center [163, 31] width 46 height 16
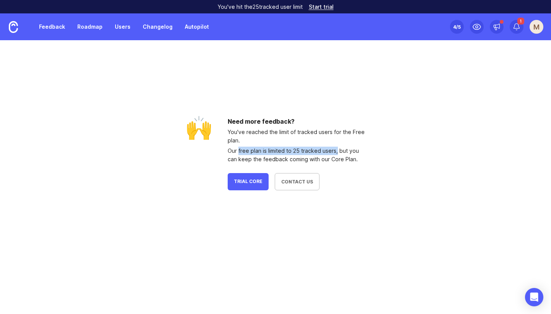
drag, startPoint x: 333, startPoint y: 150, endPoint x: 236, endPoint y: 152, distance: 97.6
click at [236, 152] on div "Our free plan is limited to 25 tracked users, but you can keep the feedback com…" at bounding box center [297, 155] width 138 height 17
copy div "free plan is limited to 25 tracked users,"
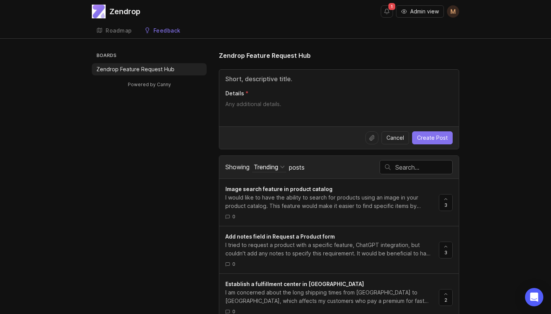
click at [298, 167] on span "posts" at bounding box center [297, 167] width 16 height 8
click at [239, 168] on span "Showing" at bounding box center [237, 167] width 24 height 8
click at [252, 168] on button "Trending" at bounding box center [269, 167] width 34 height 10
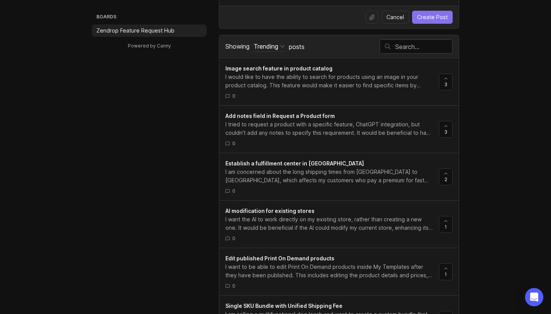
scroll to position [39, 0]
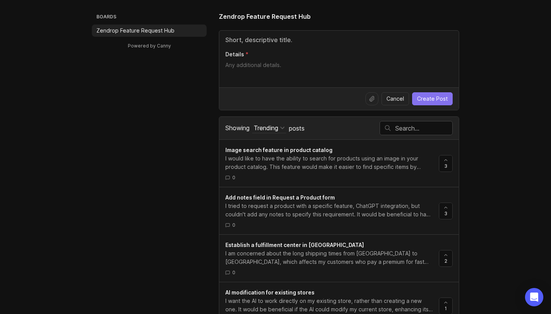
click at [319, 197] on span "Add notes field in Request a Product form" at bounding box center [279, 197] width 109 height 7
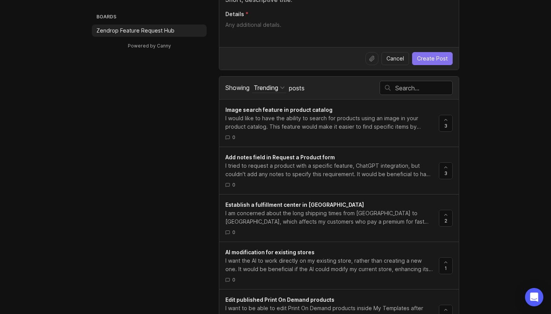
scroll to position [80, 0]
click at [300, 88] on span "posts" at bounding box center [297, 87] width 16 height 8
click at [231, 88] on span "Showing" at bounding box center [237, 87] width 24 height 8
click at [252, 88] on button "Trending" at bounding box center [269, 86] width 34 height 10
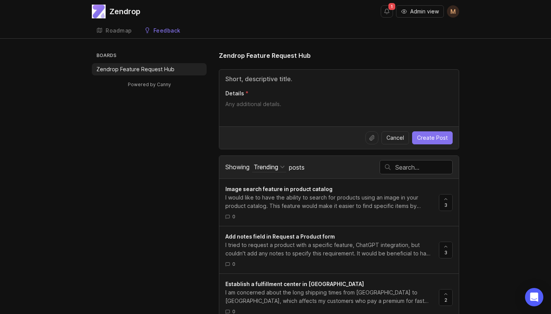
scroll to position [0, 0]
click at [120, 28] on div "Roadmap" at bounding box center [119, 30] width 26 height 5
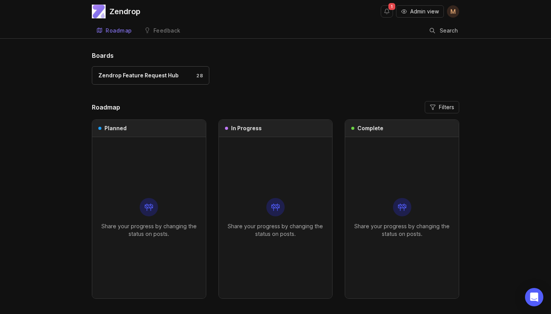
click at [168, 31] on div "Feedback" at bounding box center [166, 30] width 27 height 5
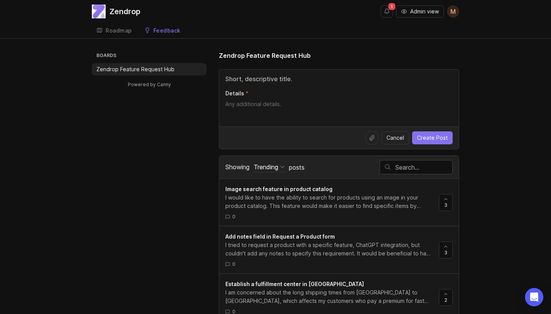
click at [337, 212] on link "Image search feature in product catalog I would like to have the ability to sea…" at bounding box center [331, 202] width 213 height 35
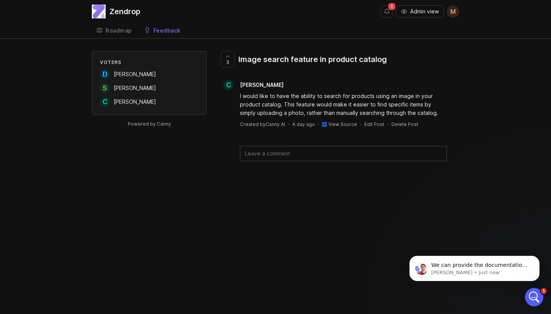
click at [117, 34] on link "Roadmap" at bounding box center [114, 31] width 45 height 16
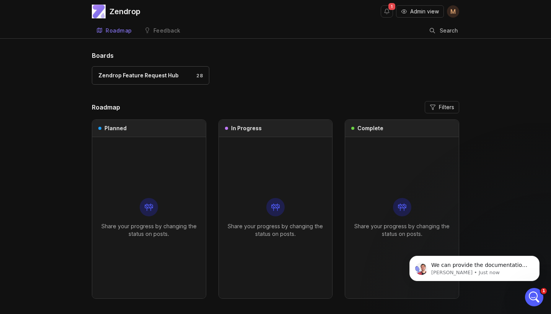
click at [524, 276] on p "[PERSON_NAME] • Just now" at bounding box center [480, 272] width 99 height 7
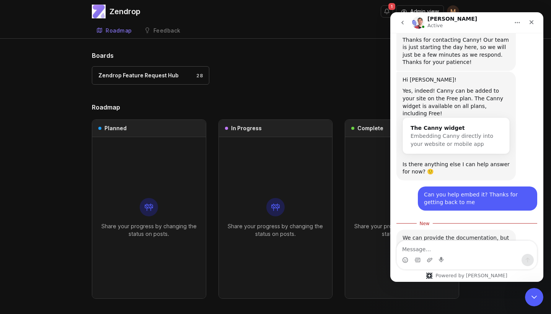
scroll to position [330, 0]
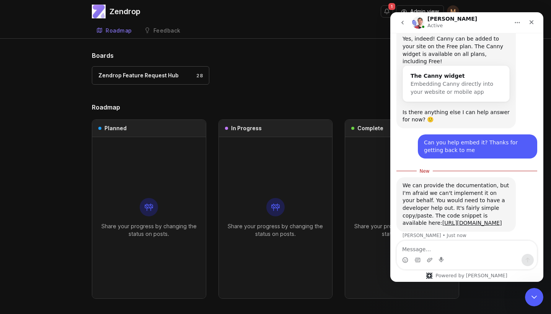
type textarea "h"
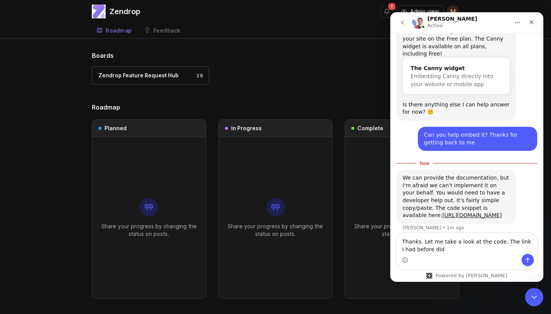
drag, startPoint x: 500, startPoint y: 240, endPoint x: 505, endPoint y: 256, distance: 16.1
click at [505, 256] on div "Thanks. Let me take a look at the code. The link I had before did Thanks. Let m…" at bounding box center [467, 251] width 140 height 36
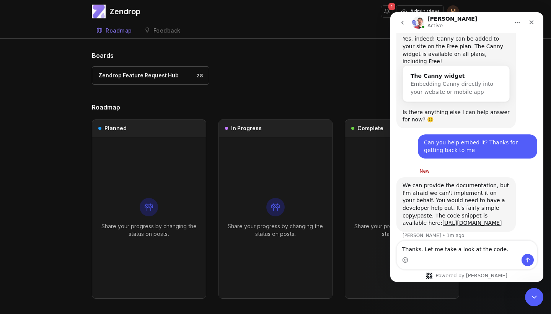
type textarea "Thanks. Let me take a look at the code."
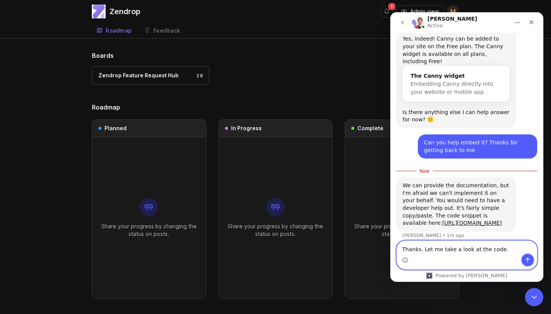
click at [530, 259] on icon "Send a message…" at bounding box center [528, 260] width 6 height 6
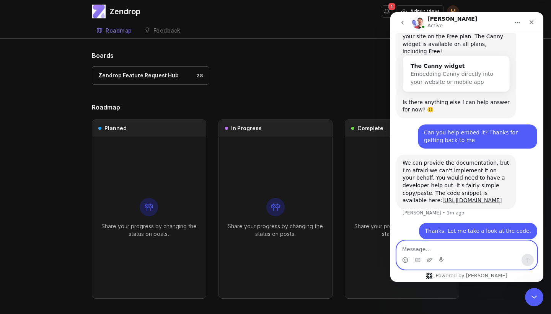
click at [457, 247] on textarea "Message…" at bounding box center [467, 247] width 140 height 13
type textarea "I"
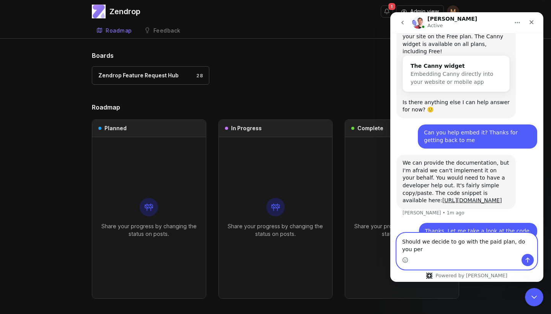
scroll to position [348, 0]
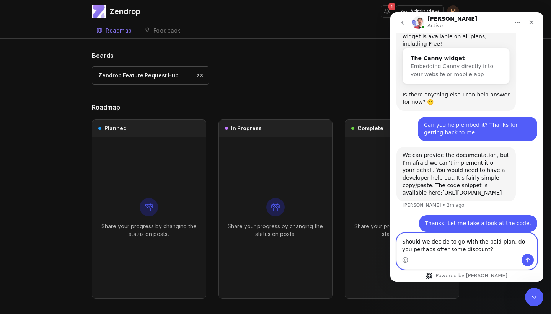
drag, startPoint x: 486, startPoint y: 249, endPoint x: 394, endPoint y: 234, distance: 92.8
click at [394, 234] on div "Should we decide to go with the paid plan, do you perhaps offer some discount? …" at bounding box center [466, 251] width 153 height 37
paste textarea "If we choose to go with the paid plan, do you offer any discounts"
type textarea "If we choose to go with the paid plan, do you offer any discounts?"
click at [532, 258] on button "Send a message…" at bounding box center [527, 260] width 12 height 12
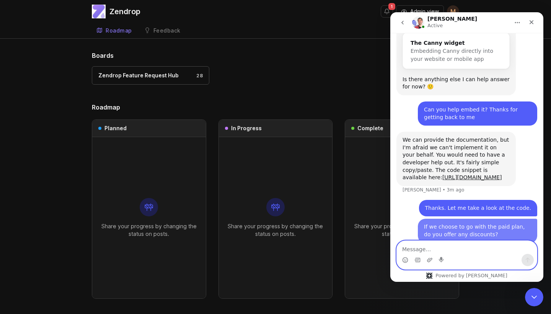
scroll to position [365, 0]
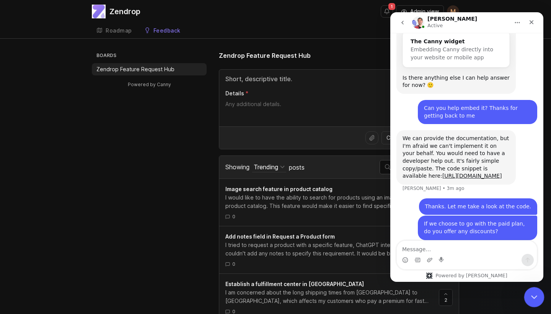
click at [531, 295] on icon "Close Intercom Messenger" at bounding box center [532, 295] width 5 height 3
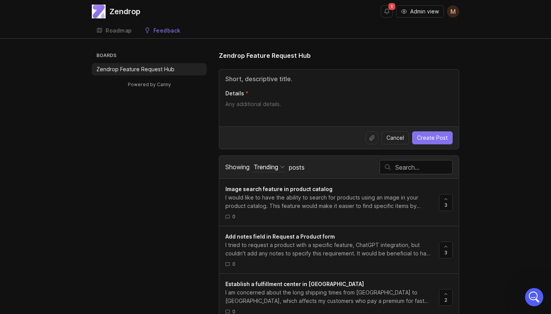
click at [273, 98] on div "Details" at bounding box center [339, 98] width 240 height 57
click at [275, 109] on textarea "Details" at bounding box center [338, 107] width 227 height 15
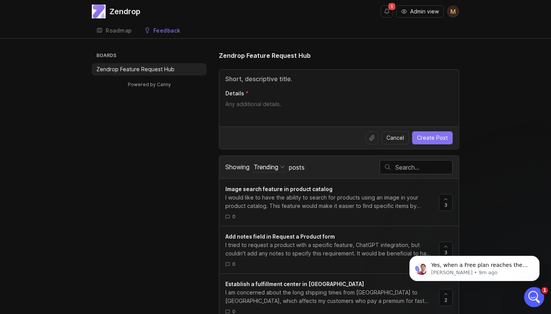
click at [534, 292] on icon "Open Intercom Messenger" at bounding box center [533, 296] width 13 height 13
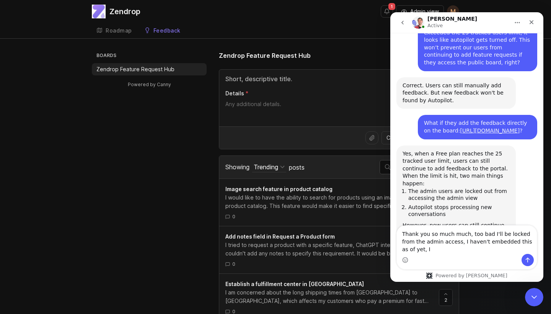
scroll to position [771, 0]
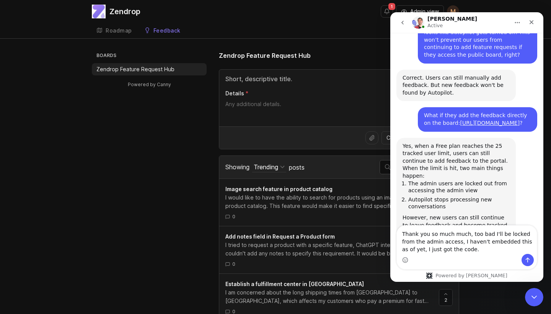
drag, startPoint x: 457, startPoint y: 251, endPoint x: 384, endPoint y: 230, distance: 76.2
click at [390, 230] on html "Jacques Active Hi there! Canny Bot speaking. I’m here to answer your questions,…" at bounding box center [466, 146] width 153 height 269
paste textarea "! It’s a shame I’ll be locked out of admin access. I haven’t embedded this yet—…"
click at [510, 241] on textarea "Thank you so much! It’s a shame I’ll be locked out of admin access. I haven’t e…" at bounding box center [467, 239] width 140 height 28
type textarea "Thank you so much! It’s a shame I’ll be locked out of admin access. I haven’t e…"
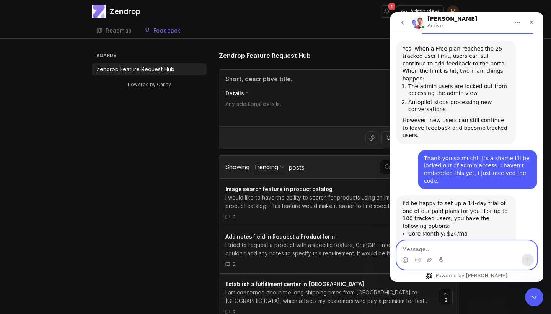
scroll to position [878, 0]
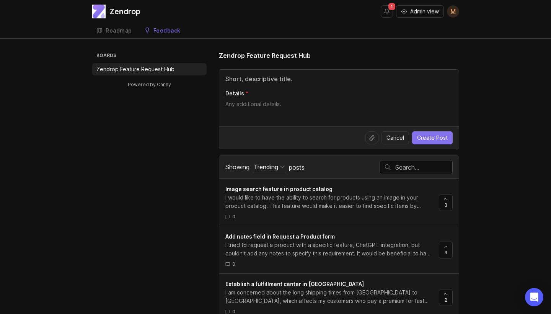
click at [121, 32] on div "Roadmap" at bounding box center [119, 30] width 26 height 5
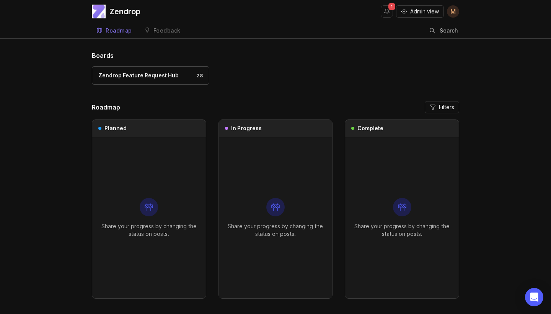
click at [163, 30] on div "Feedback" at bounding box center [166, 30] width 27 height 5
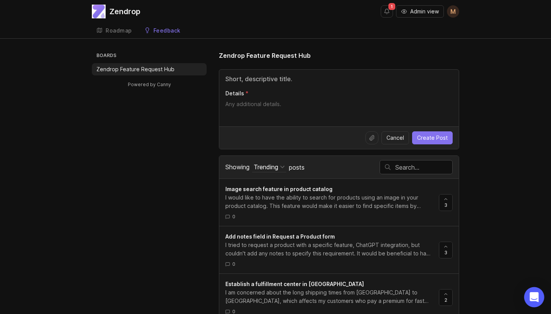
click at [532, 295] on icon "Open Intercom Messenger" at bounding box center [534, 297] width 9 height 10
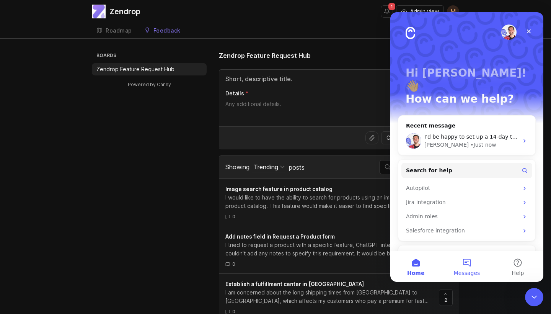
click at [468, 265] on button "Messages" at bounding box center [466, 266] width 51 height 31
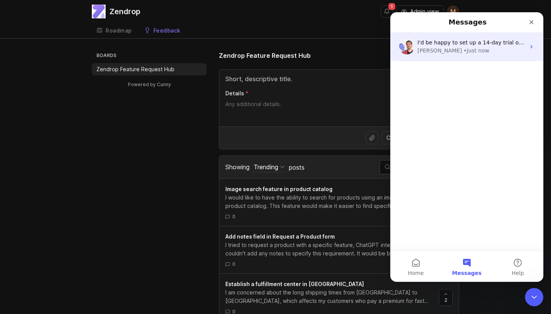
click at [484, 49] on div "Jacques • Just now" at bounding box center [471, 51] width 108 height 8
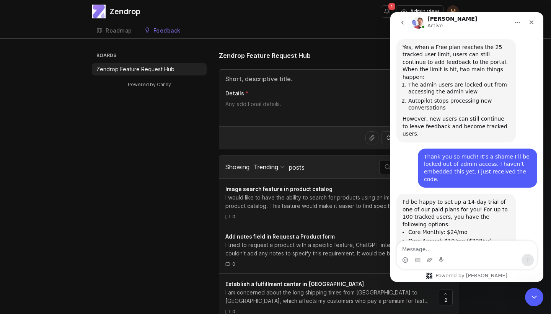
scroll to position [878, 0]
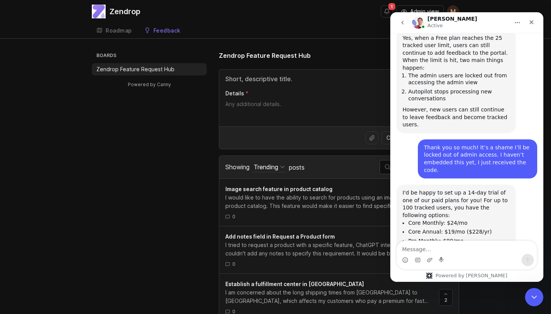
click at [470, 250] on textarea "Message…" at bounding box center [467, 247] width 140 height 13
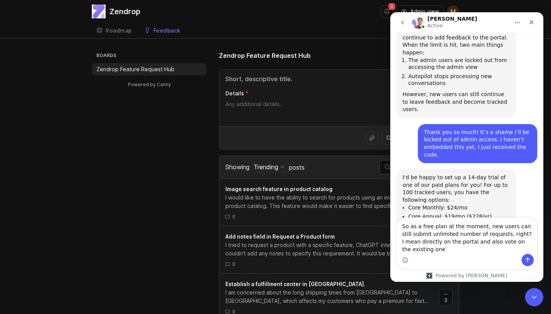
scroll to position [901, 0]
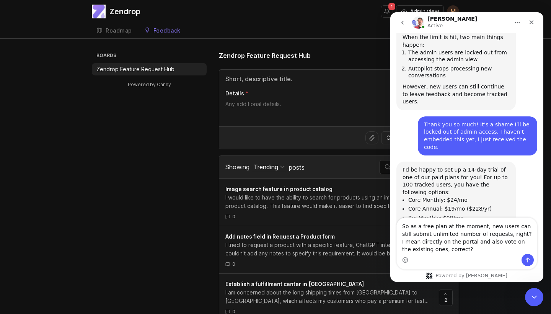
drag, startPoint x: 450, startPoint y: 248, endPoint x: 389, endPoint y: 217, distance: 68.3
click at [390, 217] on html "Jacques Active Hi there! Canny Bot speaking. I’m here to answer your questions,…" at bounding box center [466, 146] width 153 height 269
paste textarea ", on the Free plan, new users can still submit an unlimited number of requests,…"
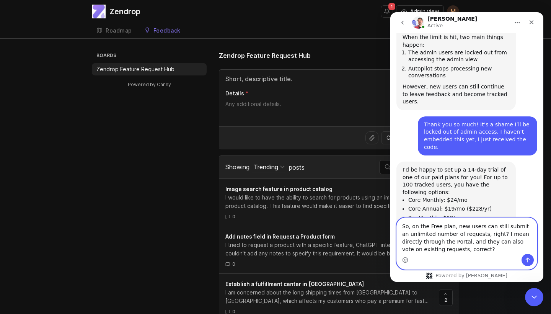
type textarea "So, on the Free plan, new users can still submit an unlimited number of request…"
click at [530, 259] on icon "Send a message…" at bounding box center [528, 259] width 4 height 5
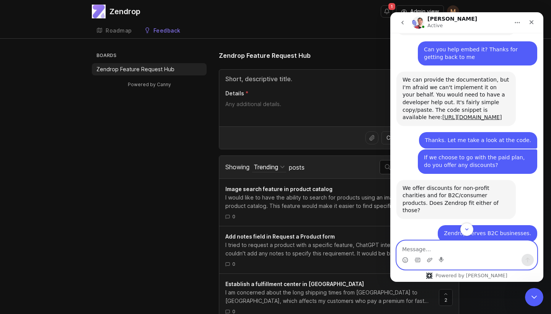
scroll to position [394, 0]
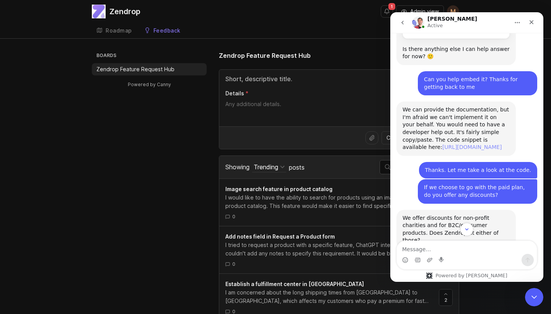
click at [487, 144] on link "https://developers.canny.io/install/widget/web" at bounding box center [472, 147] width 60 height 6
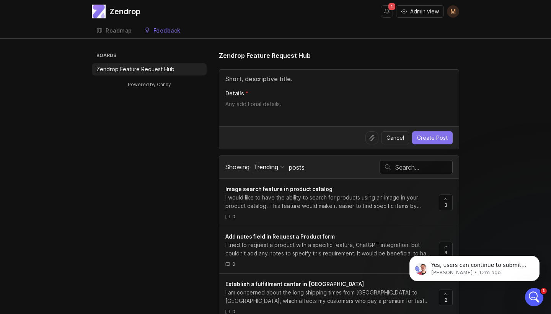
click at [158, 28] on div "Feedback" at bounding box center [166, 30] width 27 height 5
click at [295, 171] on div "Showing Trending Sort Trending Top New Filter Under Review Planned In Progress …" at bounding box center [302, 167] width 154 height 22
click at [299, 168] on span "posts" at bounding box center [297, 167] width 16 height 8
click at [237, 164] on span "Showing" at bounding box center [237, 167] width 24 height 8
click at [252, 164] on button "Trending" at bounding box center [269, 167] width 34 height 10
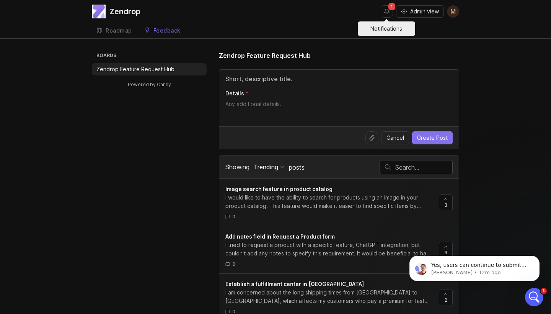
click at [386, 13] on button "Notifications" at bounding box center [387, 11] width 12 height 12
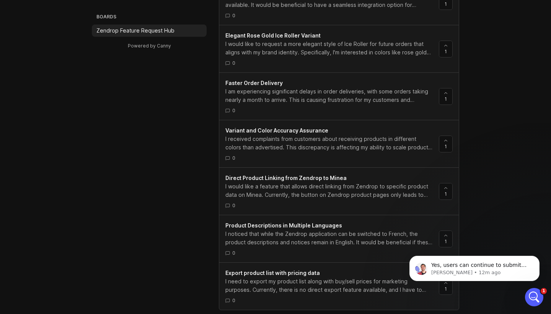
scroll to position [1197, 0]
